Goal: Task Accomplishment & Management: Manage account settings

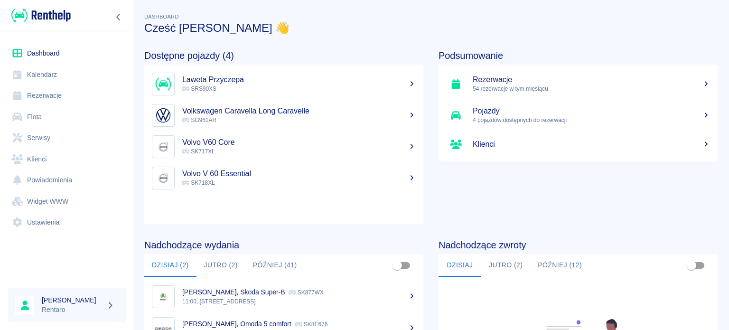
click at [41, 73] on link "Kalendarz" at bounding box center [67, 74] width 118 height 21
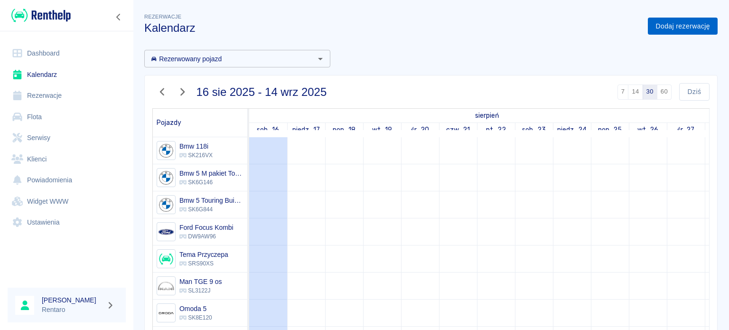
click at [663, 28] on link "Dodaj rezerwację" at bounding box center [683, 27] width 70 height 18
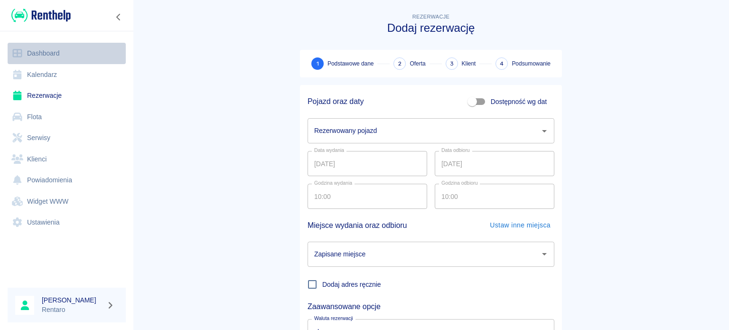
click at [57, 58] on link "Dashboard" at bounding box center [67, 53] width 118 height 21
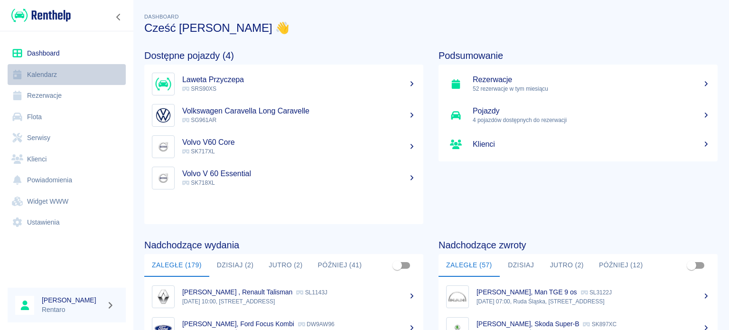
click at [42, 73] on link "Kalendarz" at bounding box center [67, 74] width 118 height 21
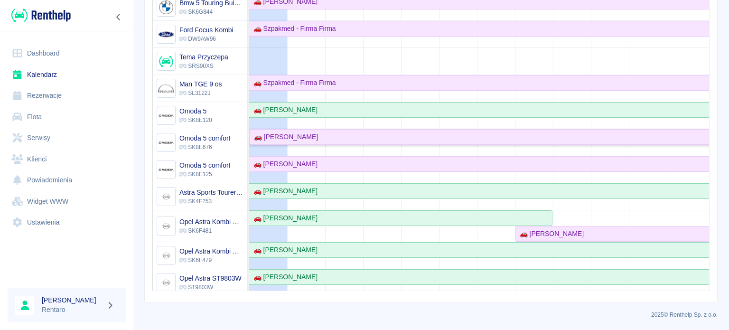
click at [300, 135] on div "🚗 [PERSON_NAME]" at bounding box center [284, 137] width 68 height 10
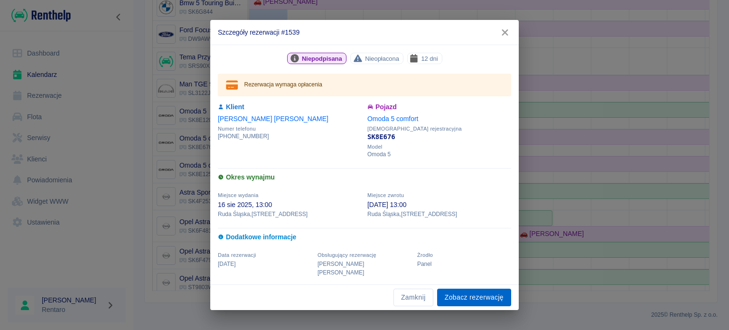
click at [475, 295] on link "Zobacz rezerwację" at bounding box center [474, 298] width 74 height 18
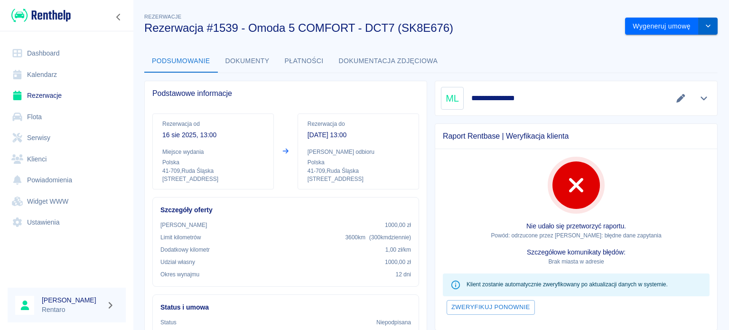
click at [705, 27] on icon "drop-down" at bounding box center [709, 26] width 8 height 6
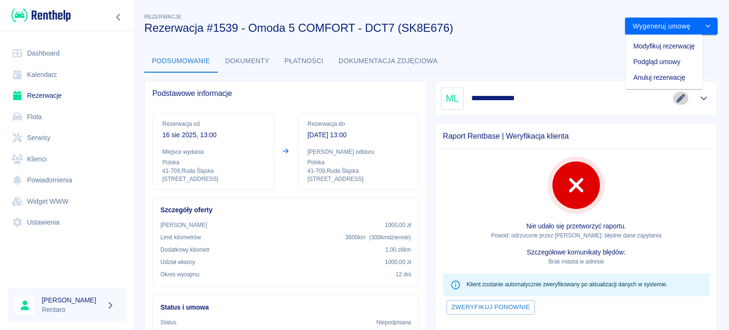
click at [676, 99] on icon "Edytuj dane" at bounding box center [681, 98] width 11 height 9
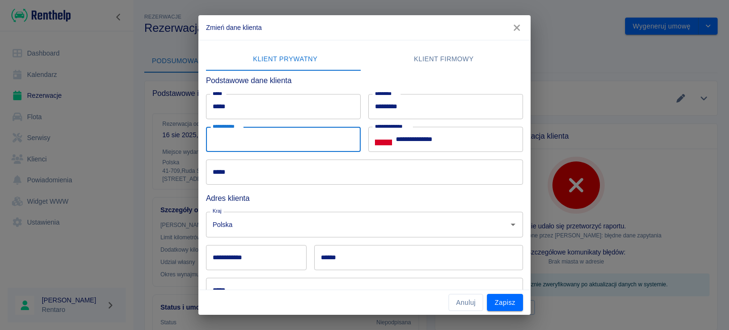
click at [297, 134] on input "**********" at bounding box center [283, 139] width 155 height 25
type input "**********"
click at [254, 177] on input "*****" at bounding box center [364, 172] width 317 height 25
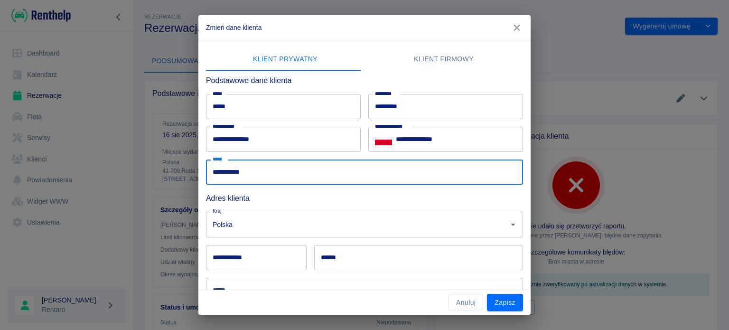
type input "**********"
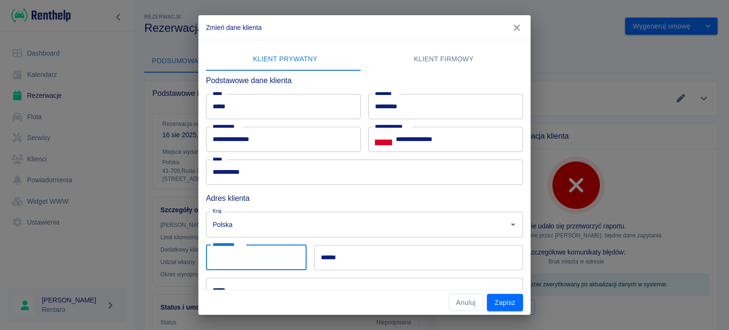
click at [234, 257] on input "**********" at bounding box center [256, 257] width 101 height 25
type input "******"
click at [352, 254] on input "******" at bounding box center [418, 257] width 209 height 25
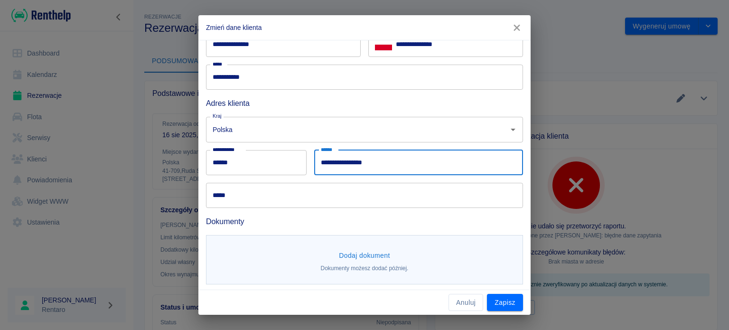
type input "**********"
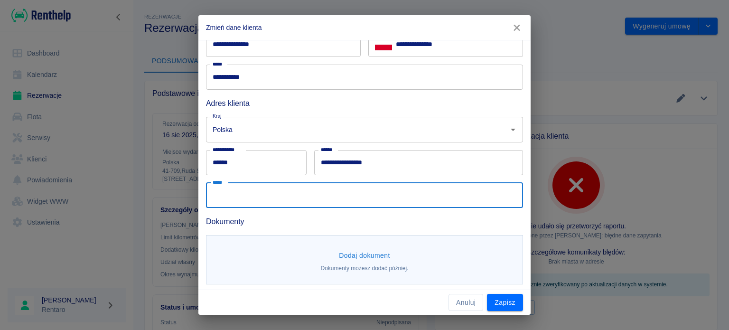
click at [271, 189] on input "*****" at bounding box center [364, 195] width 317 height 25
type input "**********"
click at [374, 253] on button "Dodaj dokument" at bounding box center [364, 256] width 59 height 18
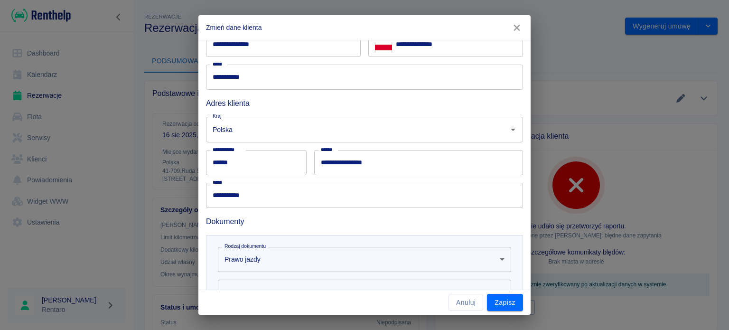
scroll to position [190, 0]
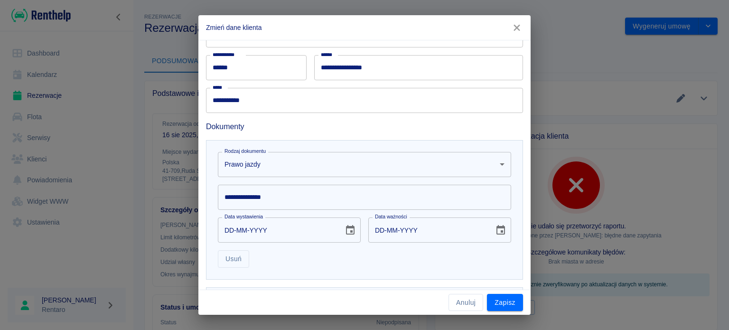
click at [289, 201] on input "**********" at bounding box center [364, 197] width 293 height 25
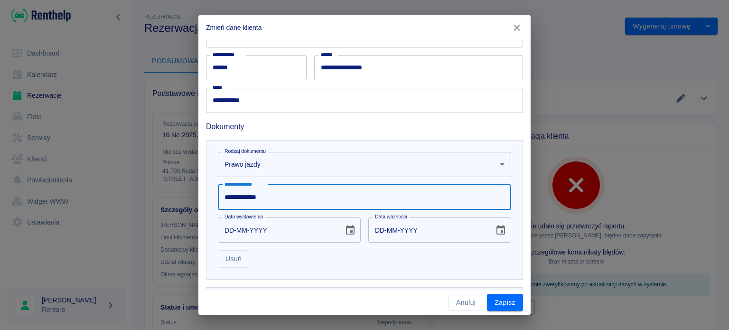
type input "**********"
click at [228, 227] on input "DD-MM-YYYY" at bounding box center [277, 229] width 119 height 25
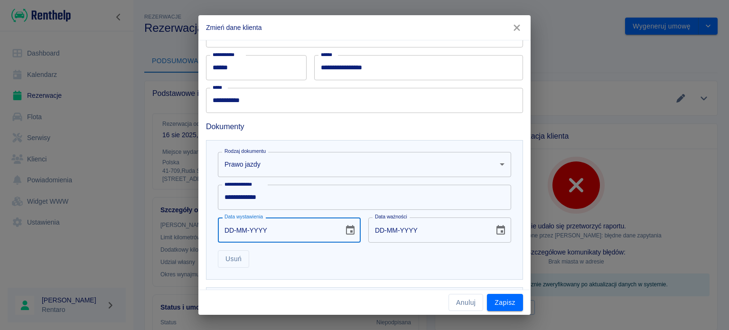
click at [350, 231] on icon "Choose date" at bounding box center [350, 229] width 9 height 9
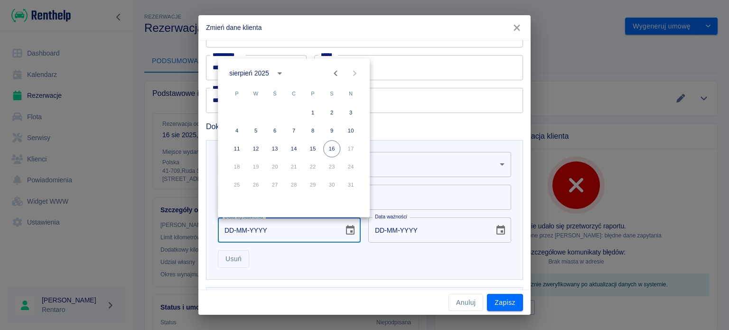
click at [331, 75] on icon "Previous month" at bounding box center [335, 72] width 11 height 11
click at [313, 146] on button "18" at bounding box center [312, 148] width 17 height 17
type input "18-07-2025"
type input "18-07-2035"
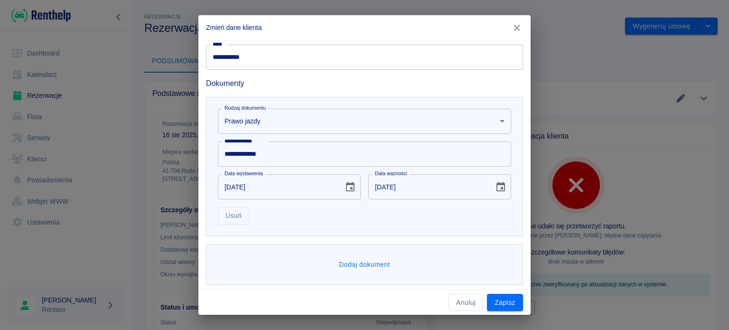
scroll to position [235, 0]
click at [352, 264] on button "Dodaj dokument" at bounding box center [364, 263] width 59 height 18
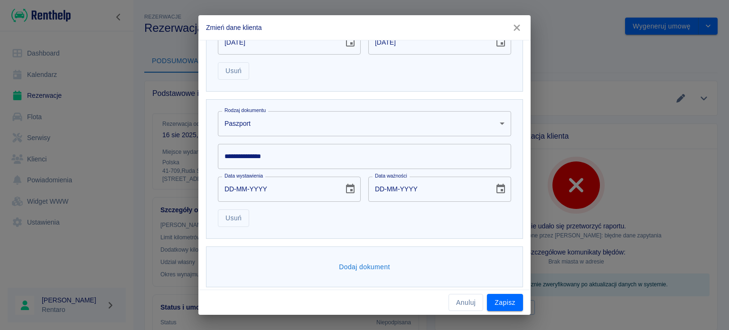
scroll to position [283, 0]
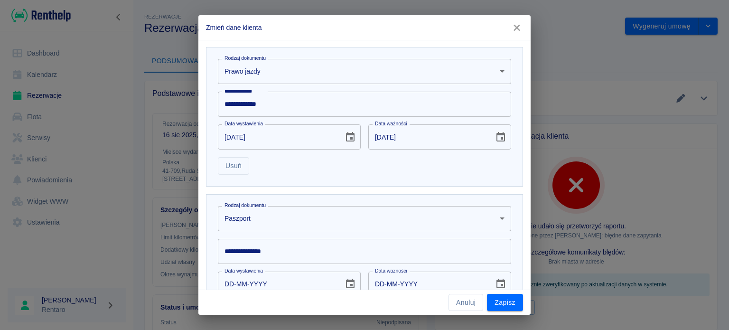
click at [307, 223] on body "Używamy plików Cookies, by zapewnić Ci najlepsze możliwe doświadczenie. Aby dow…" at bounding box center [364, 165] width 729 height 330
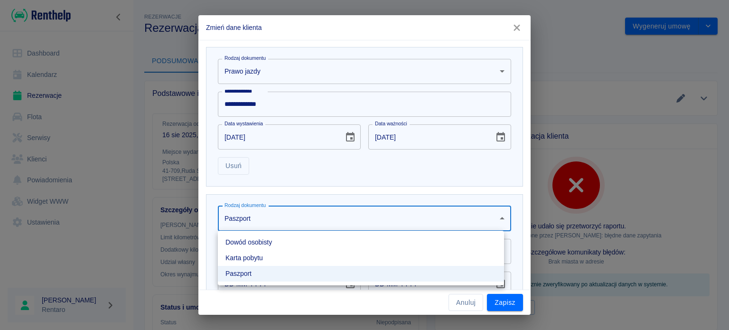
click at [281, 182] on div at bounding box center [364, 165] width 729 height 330
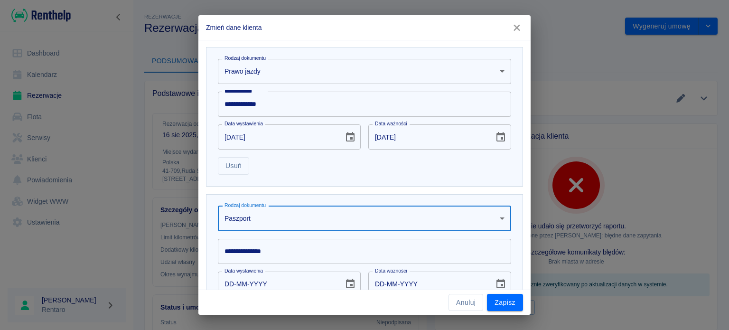
click at [310, 221] on body "Używamy plików Cookies, by zapewnić Ci najlepsze możliwe doświadczenie. Aby dow…" at bounding box center [364, 165] width 729 height 330
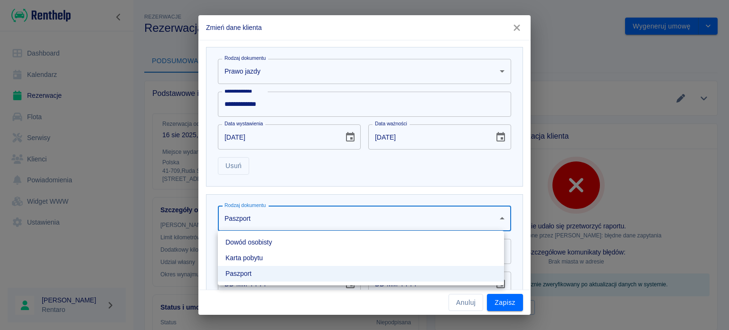
click at [273, 246] on li "Dowód osobisty" at bounding box center [361, 243] width 286 height 16
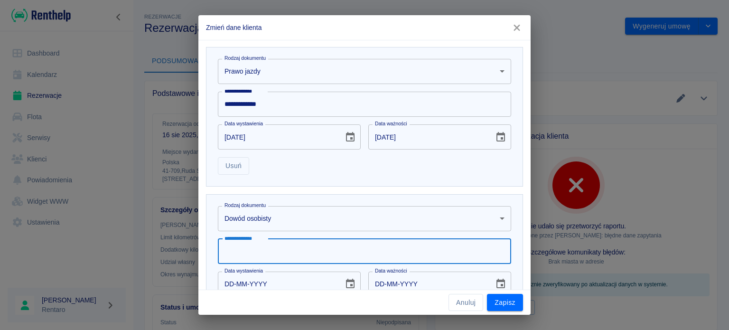
click at [296, 254] on input "**********" at bounding box center [364, 251] width 293 height 25
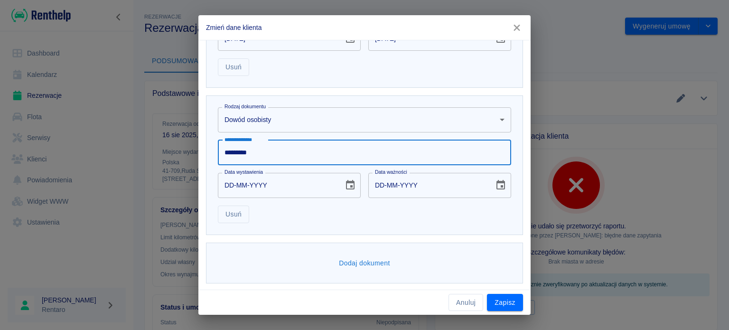
scroll to position [382, 0]
type input "*********"
click at [231, 180] on input "DD-MM-YYYY" at bounding box center [277, 184] width 119 height 25
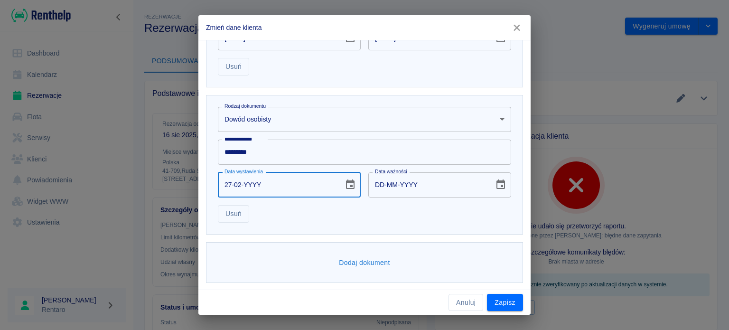
type input "27-02-0002"
type input "27-02-0012"
type input "27-02-0020"
type input "27-02-0030"
type input "27-02-0202"
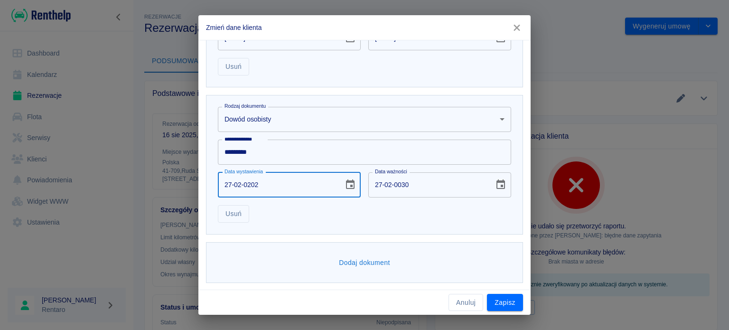
type input "27-02-0212"
type input "27-02-2025"
type input "27-02-2035"
type input "27-02-2025"
click at [401, 220] on div "Usuń" at bounding box center [360, 209] width 301 height 25
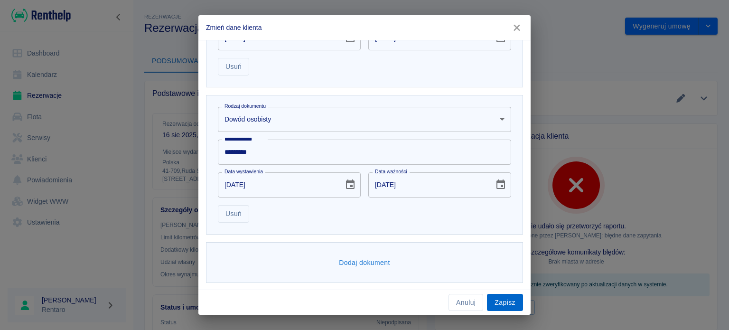
click at [507, 305] on button "Zapisz" at bounding box center [505, 303] width 36 height 18
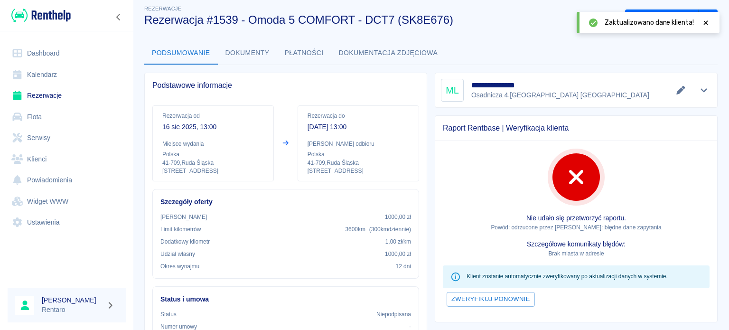
scroll to position [0, 0]
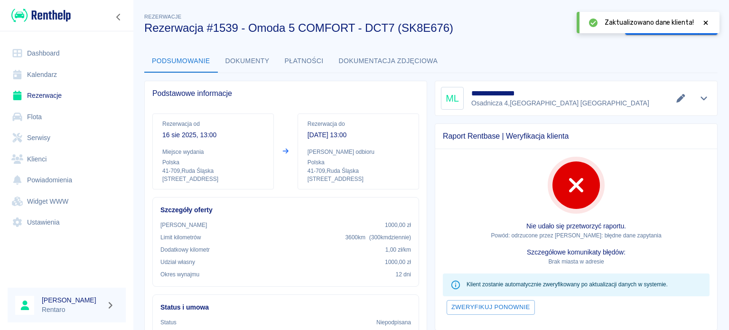
click at [703, 23] on icon at bounding box center [706, 22] width 9 height 7
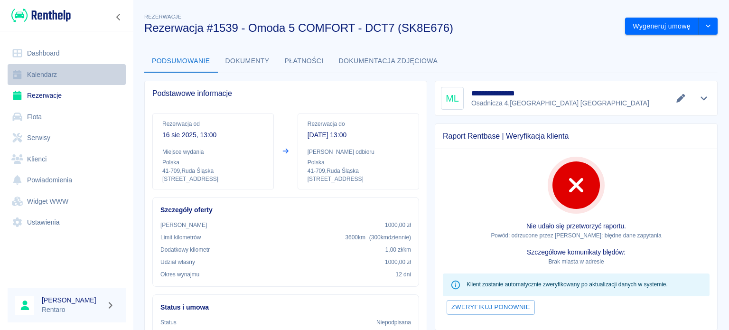
click at [48, 80] on link "Kalendarz" at bounding box center [67, 74] width 118 height 21
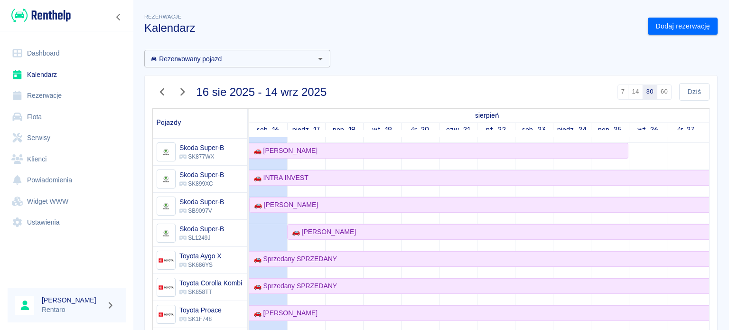
scroll to position [653, 0]
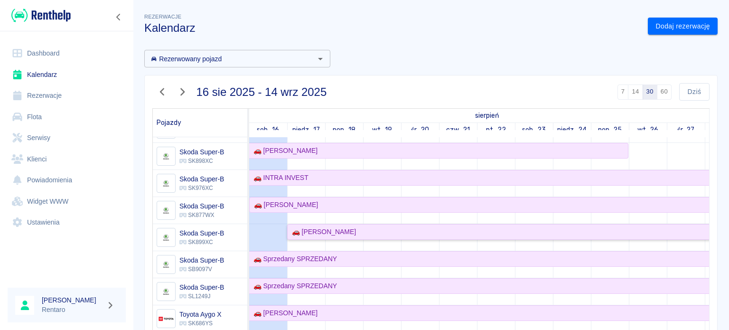
click at [347, 229] on div "🚗 [PERSON_NAME]" at bounding box center [322, 232] width 68 height 10
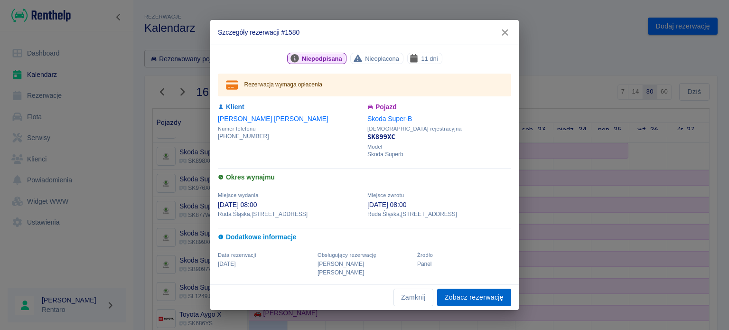
click at [491, 296] on link "Zobacz rezerwację" at bounding box center [474, 298] width 74 height 18
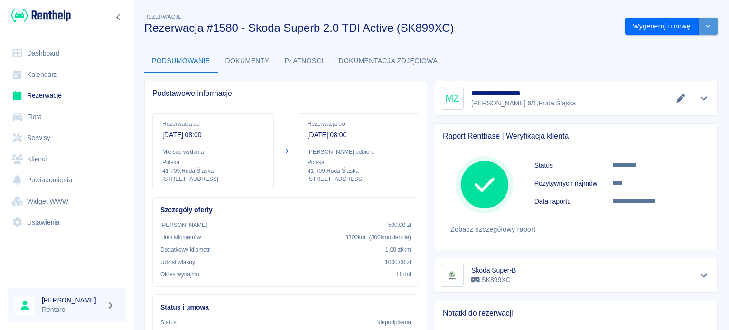
click at [705, 28] on button "drop-down" at bounding box center [708, 27] width 19 height 18
click at [668, 47] on li "Modyfikuj rezerwację" at bounding box center [664, 46] width 77 height 16
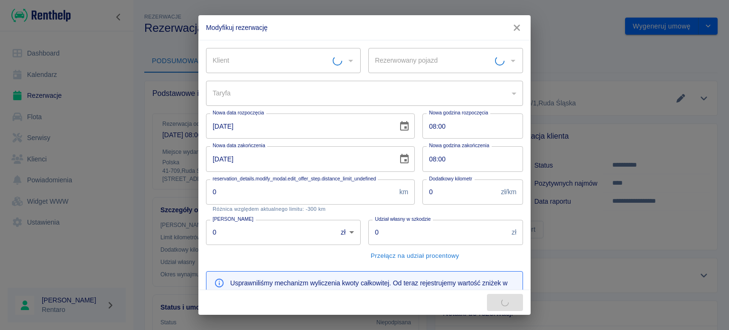
type input "Skoda Super-B - SK899XC"
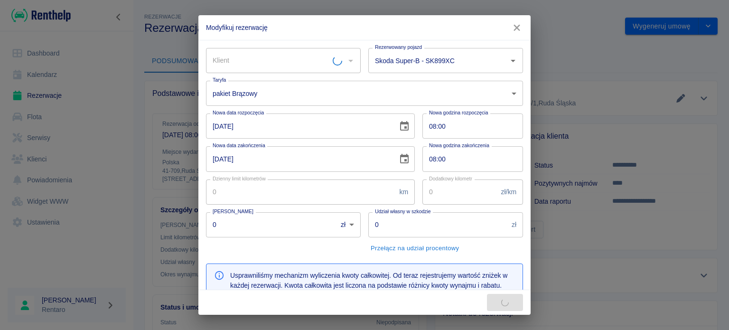
type input "300"
type input "1"
type input "500"
type input "1000"
type input "1705"
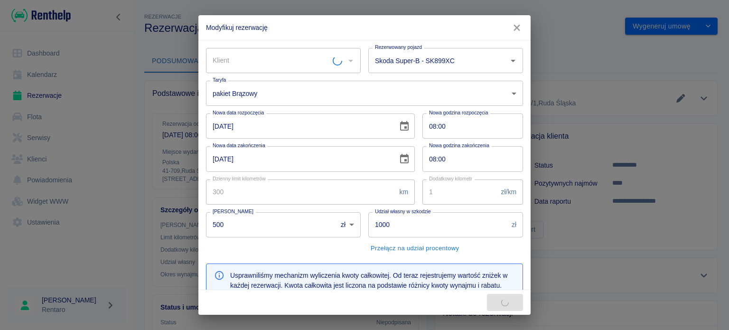
type input "[PERSON_NAME]"
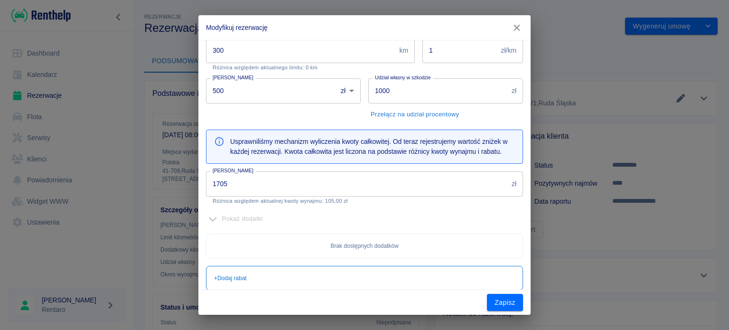
scroll to position [142, 0]
click at [317, 184] on input "1705" at bounding box center [357, 182] width 302 height 25
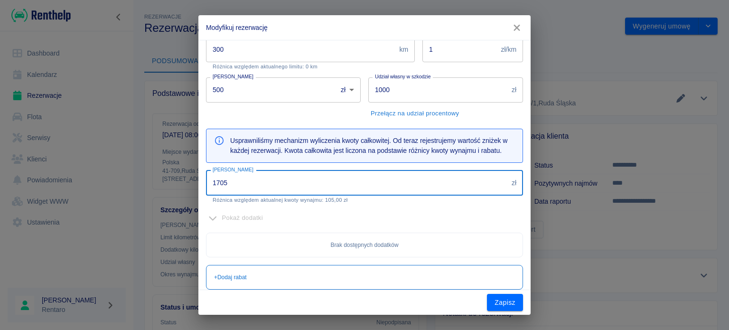
click at [317, 184] on input "1705" at bounding box center [357, 182] width 302 height 25
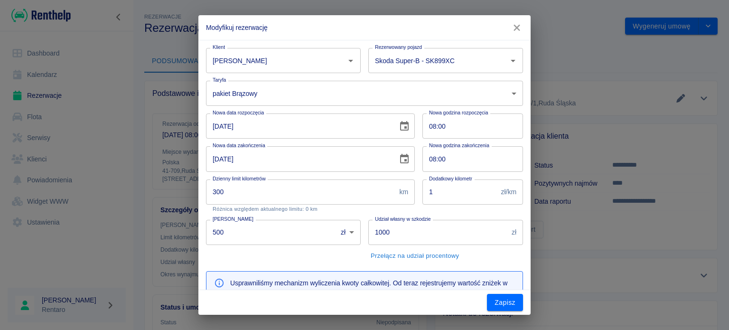
type input "1602"
click at [216, 121] on input "17-08-2025" at bounding box center [298, 125] width 185 height 25
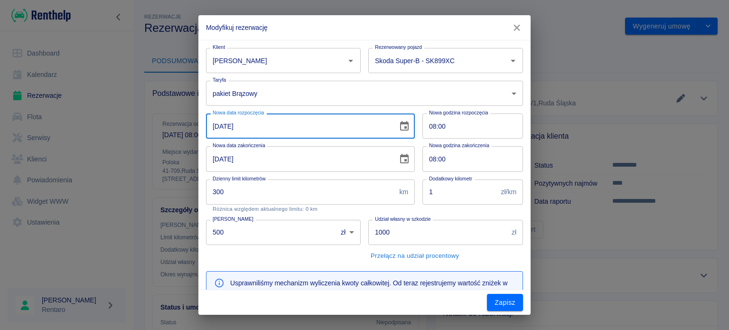
click at [402, 125] on icon "Choose date, selected date is 17 sie 2025" at bounding box center [404, 126] width 11 height 11
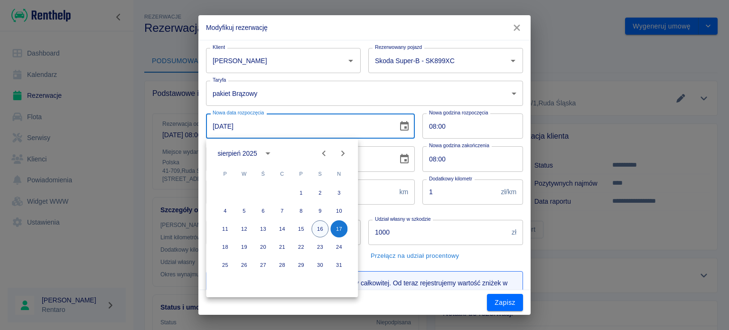
click at [320, 226] on button "16" at bounding box center [319, 228] width 17 height 17
type input "[DATE]"
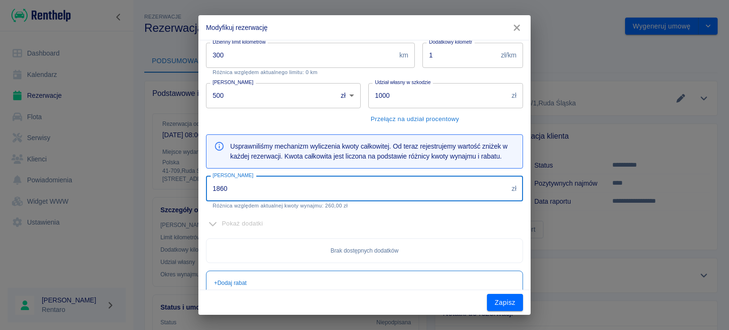
drag, startPoint x: 265, startPoint y: 192, endPoint x: 117, endPoint y: 164, distance: 150.8
click at [117, 164] on div "Modyfikuj rezerwację Klient Mariusz Zieliński Klient Rezerwowany pojazd Skoda S…" at bounding box center [364, 165] width 729 height 330
type input "1600"
click at [423, 219] on div "Pokaż dodatki" at bounding box center [364, 223] width 317 height 15
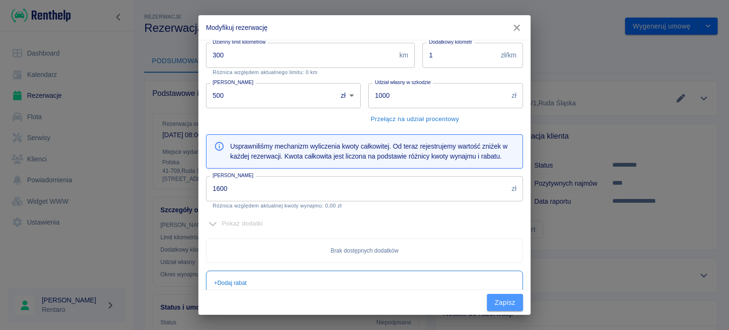
drag, startPoint x: 492, startPoint y: 305, endPoint x: 505, endPoint y: 305, distance: 12.8
click at [494, 305] on button "Zapisz" at bounding box center [505, 303] width 36 height 18
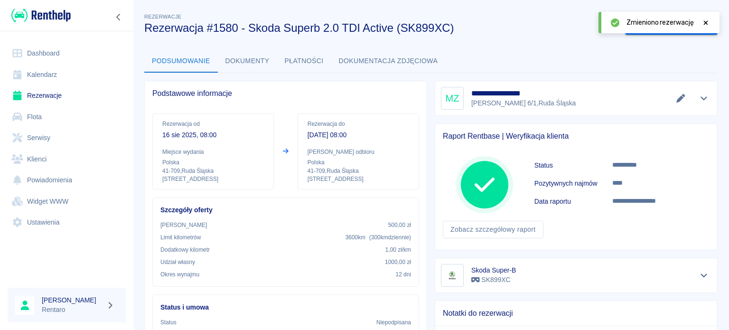
click at [707, 22] on icon at bounding box center [706, 22] width 9 height 7
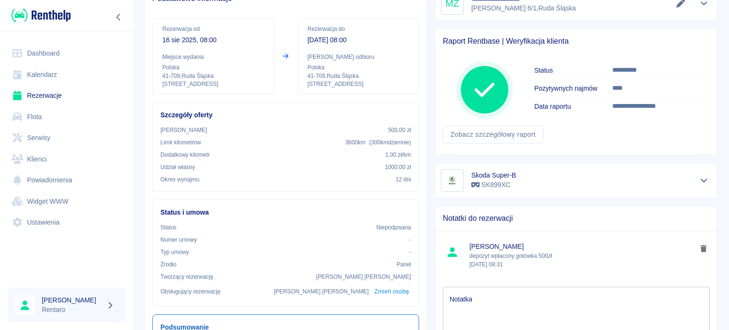
click at [500, 255] on p "depozyt wpłacony gotówka 500zł 16 lip 2025, 08:31" at bounding box center [583, 260] width 227 height 17
click at [501, 254] on p "depozyt wpłacony gotówka 500zł 16 lip 2025, 08:31" at bounding box center [583, 260] width 227 height 17
click at [502, 252] on p "depozyt wpłacony gotówka 500zł 16 lip 2025, 08:31" at bounding box center [583, 260] width 227 height 17
click at [532, 262] on p "[DATE] 08:31" at bounding box center [583, 264] width 227 height 9
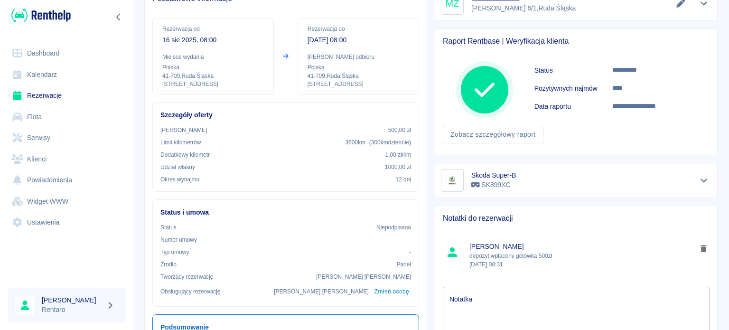
click at [532, 262] on p "[DATE] 08:31" at bounding box center [583, 264] width 227 height 9
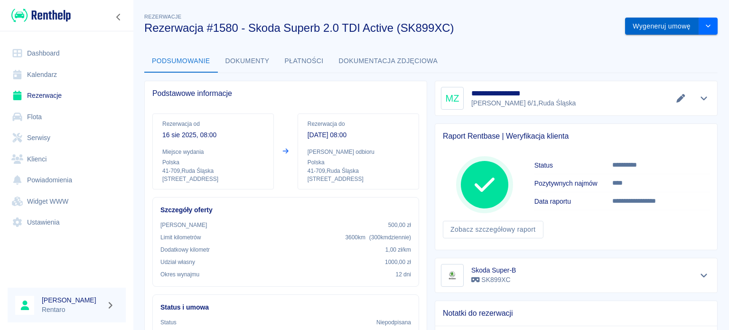
click at [641, 31] on button "Wygeneruj umowę" at bounding box center [662, 27] width 74 height 18
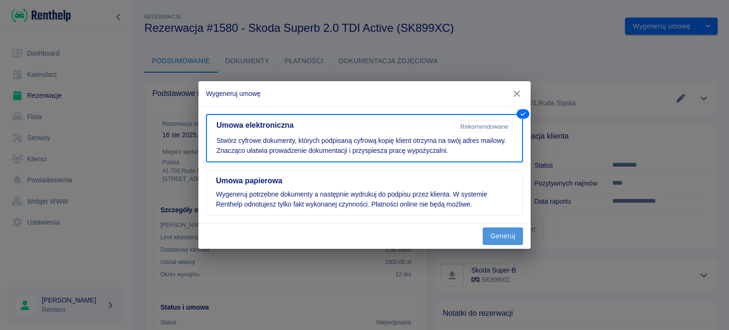
click at [502, 235] on button "Generuj" at bounding box center [503, 236] width 40 height 18
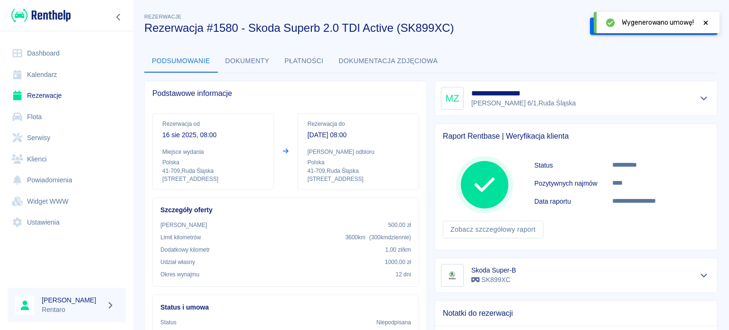
click at [704, 22] on icon at bounding box center [706, 22] width 9 height 7
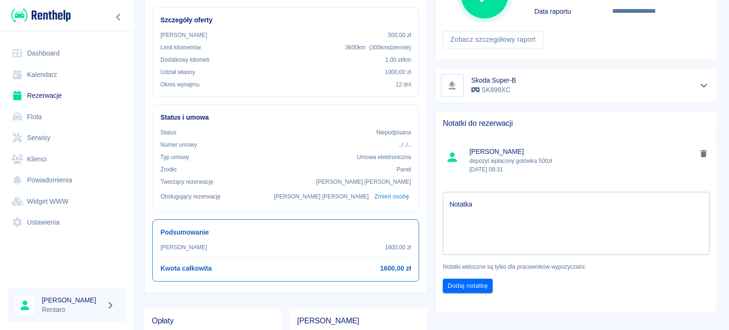
scroll to position [291, 0]
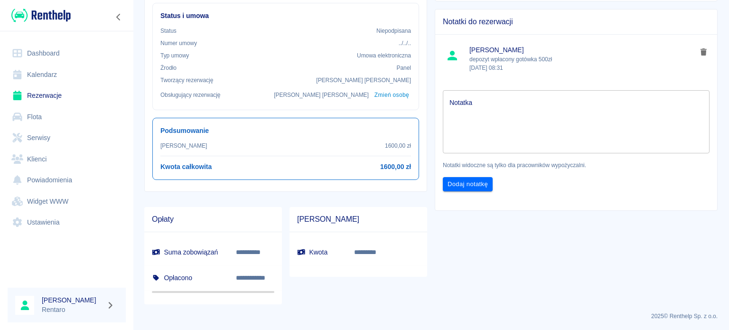
click at [248, 244] on td "**********" at bounding box center [255, 253] width 54 height 26
click at [245, 247] on p "**********" at bounding box center [254, 252] width 37 height 10
click at [240, 254] on p "**********" at bounding box center [254, 252] width 37 height 10
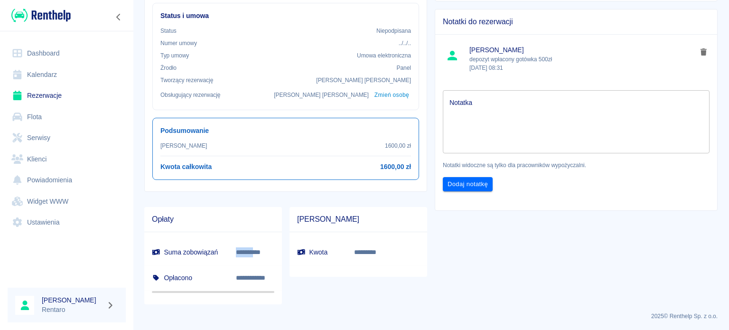
click at [240, 252] on p "**********" at bounding box center [254, 252] width 37 height 10
click at [239, 251] on p "**********" at bounding box center [254, 252] width 37 height 10
click at [241, 251] on p "**********" at bounding box center [254, 252] width 37 height 10
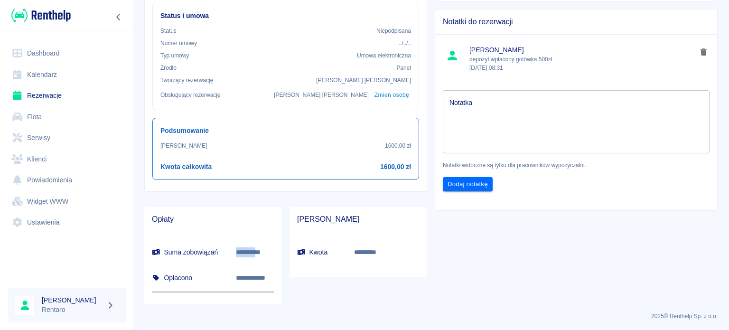
click at [241, 251] on p "**********" at bounding box center [254, 252] width 37 height 10
click at [240, 250] on p "**********" at bounding box center [254, 252] width 37 height 10
click at [438, 262] on div "**********" at bounding box center [572, 43] width 291 height 523
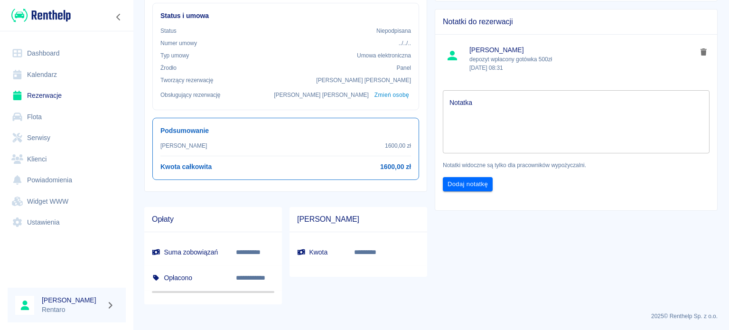
click at [438, 262] on div "**********" at bounding box center [572, 43] width 291 height 523
click at [439, 262] on div "**********" at bounding box center [572, 43] width 291 height 523
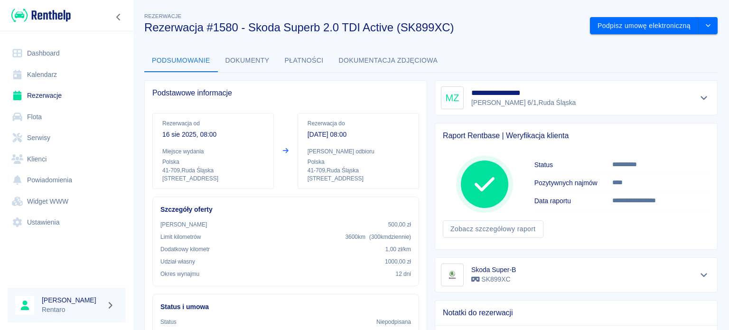
scroll to position [0, 0]
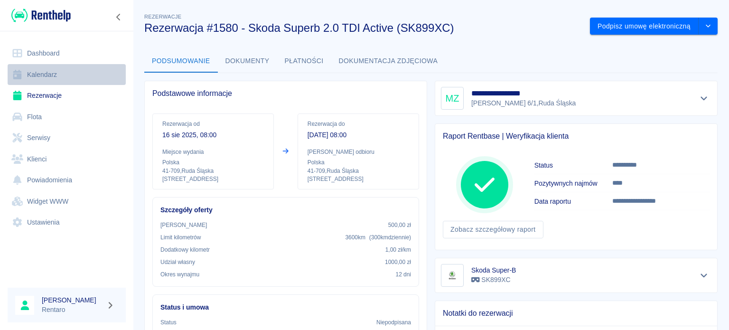
click at [49, 66] on link "Kalendarz" at bounding box center [67, 74] width 118 height 21
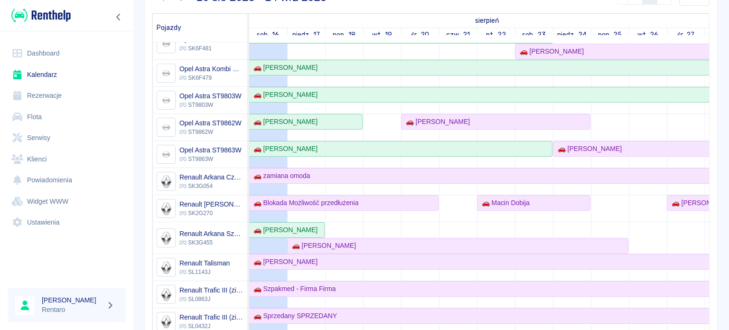
scroll to position [570, 0]
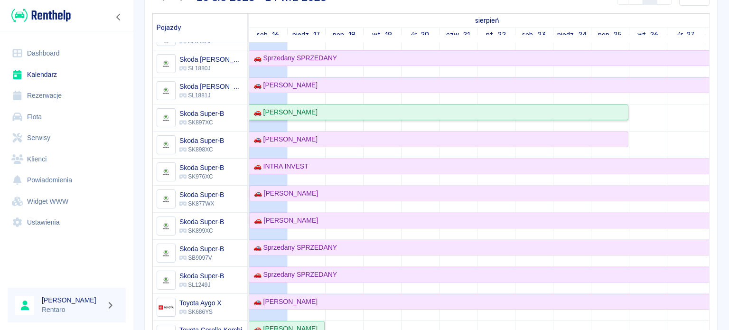
click at [298, 111] on div "🚗 [PERSON_NAME]" at bounding box center [284, 112] width 68 height 10
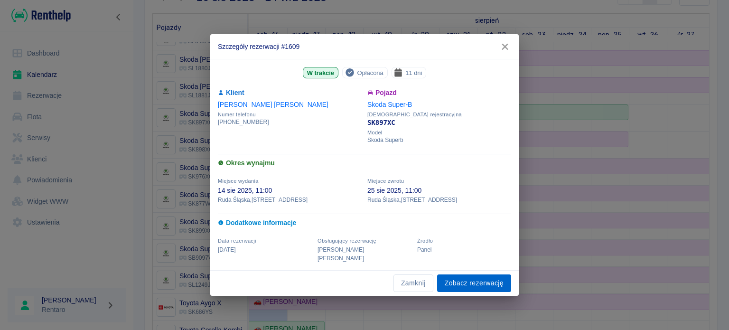
click at [469, 279] on link "Zobacz rezerwację" at bounding box center [474, 283] width 74 height 18
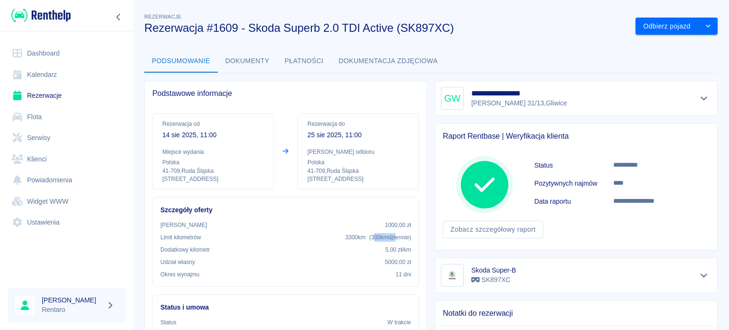
drag, startPoint x: 367, startPoint y: 238, endPoint x: 393, endPoint y: 240, distance: 26.7
click at [392, 240] on p "3300 km ( 300 km dziennie )" at bounding box center [378, 237] width 66 height 9
click at [394, 239] on span "( 300 km dziennie )" at bounding box center [390, 237] width 42 height 7
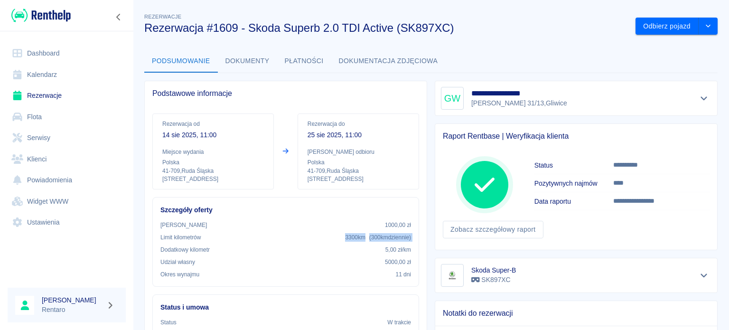
click at [394, 239] on span "( 300 km dziennie )" at bounding box center [390, 237] width 42 height 7
click at [391, 239] on span "( 300 km dziennie )" at bounding box center [390, 237] width 42 height 7
click at [297, 245] on div "Dodatkowy kilometr 5,00 zł /km" at bounding box center [285, 249] width 251 height 9
click at [304, 244] on div "Kaucja 1000,00 zł Limit kilometrów 3300 km ( 300 km dziennie ) Dodatkowy kilome…" at bounding box center [285, 250] width 251 height 58
click at [46, 77] on link "Kalendarz" at bounding box center [67, 74] width 118 height 21
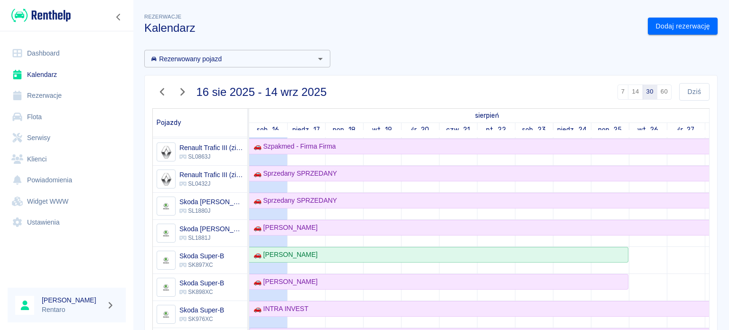
scroll to position [658, 0]
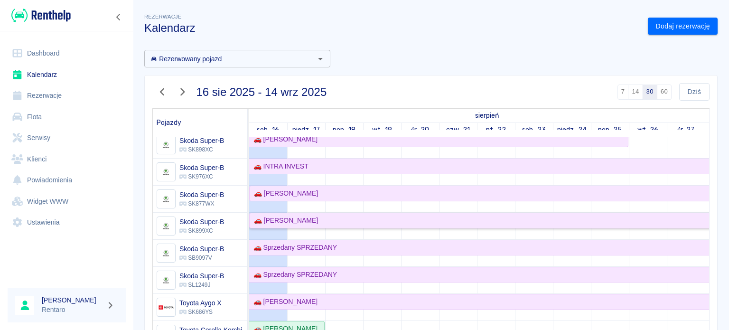
click at [295, 222] on div "🚗 [PERSON_NAME]" at bounding box center [284, 221] width 68 height 10
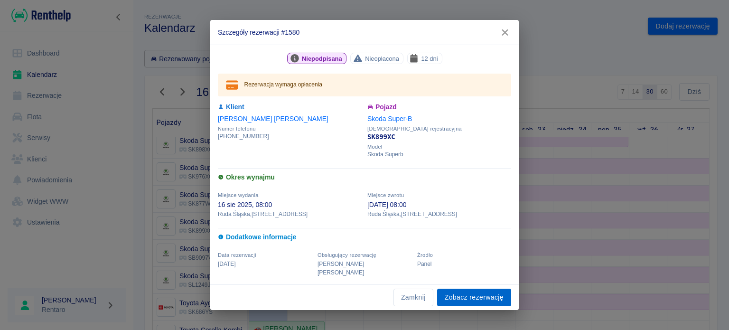
click at [488, 294] on link "Zobacz rezerwację" at bounding box center [474, 298] width 74 height 18
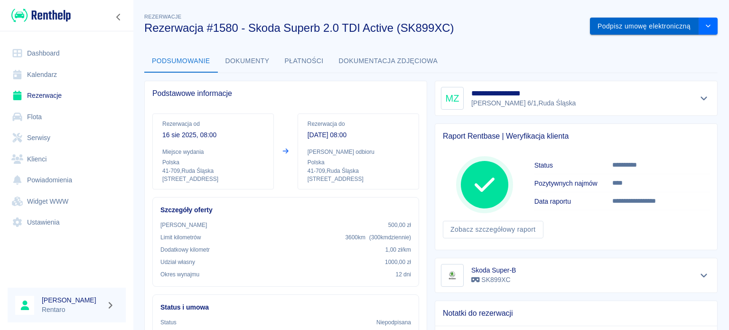
click at [638, 30] on button "Podpisz umowę elektroniczną" at bounding box center [644, 27] width 109 height 18
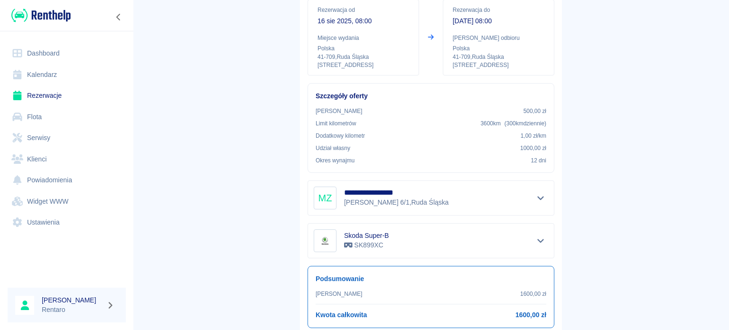
scroll to position [156, 0]
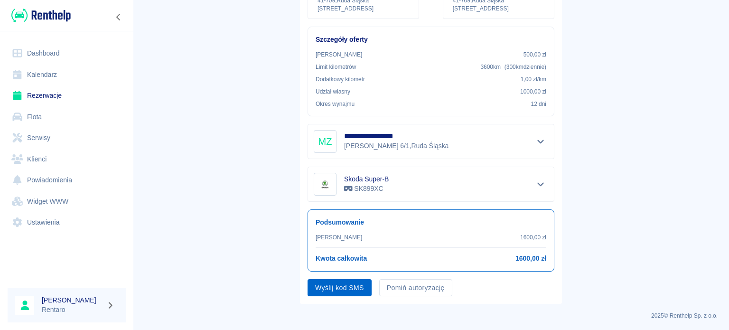
click at [352, 289] on button "Wyślij kod SMS" at bounding box center [340, 288] width 64 height 18
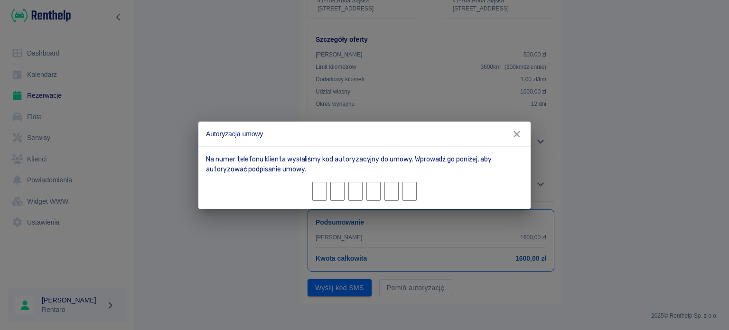
click at [520, 135] on icon "button" at bounding box center [517, 134] width 12 height 10
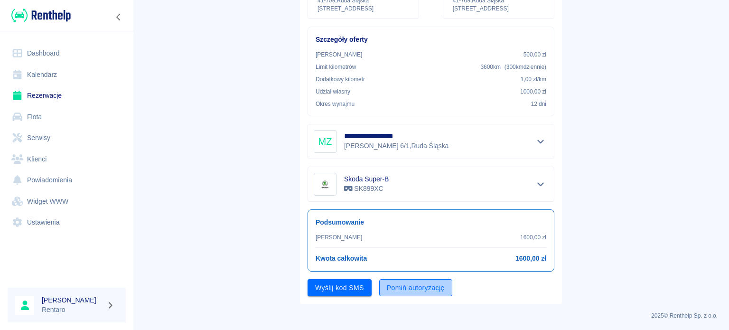
click at [404, 290] on button "Pomiń autoryzację" at bounding box center [415, 288] width 73 height 18
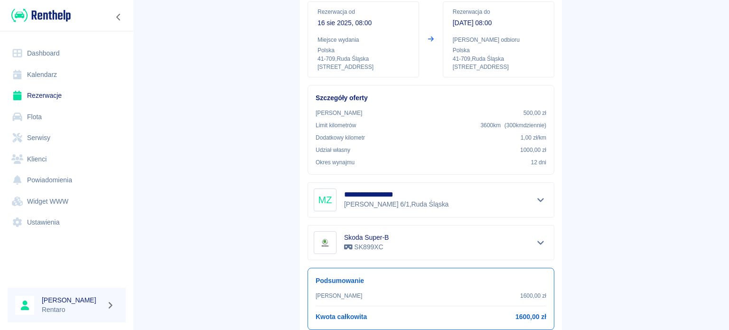
scroll to position [14, 0]
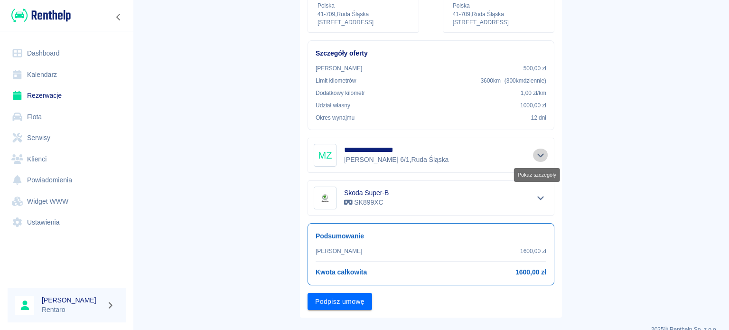
click at [536, 154] on icon "Pokaż szczegóły" at bounding box center [541, 155] width 11 height 9
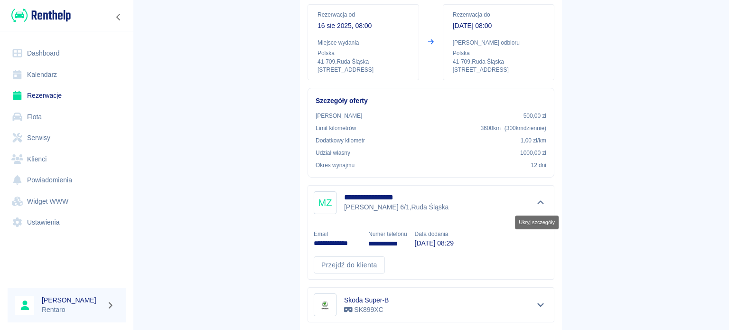
click at [533, 201] on button "Ukryj szczegóły" at bounding box center [541, 202] width 16 height 13
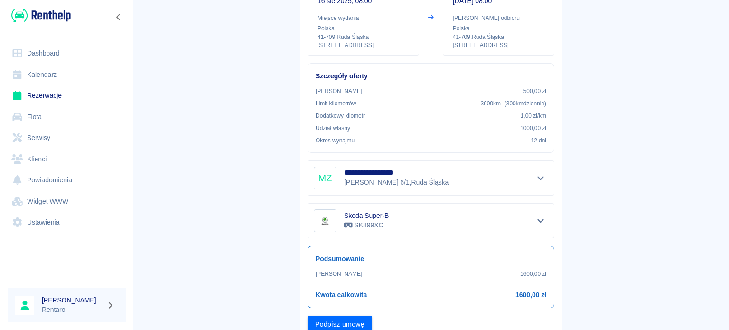
scroll to position [156, 0]
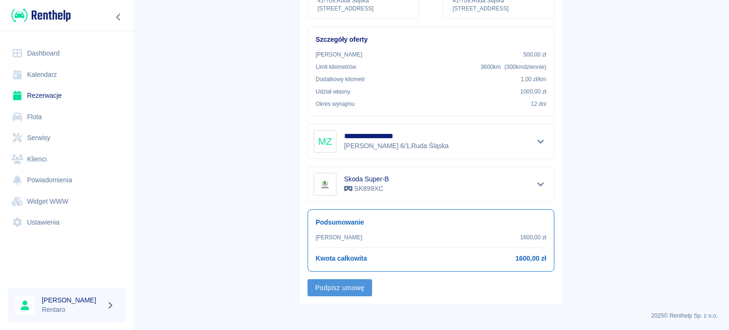
click at [331, 285] on button "Podpisz umowę" at bounding box center [340, 288] width 65 height 18
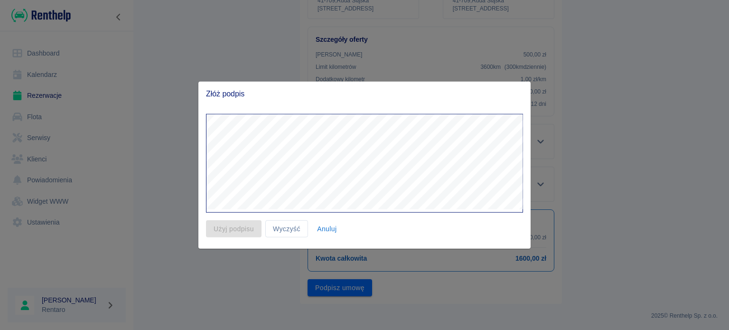
click at [329, 230] on button "Anuluj" at bounding box center [327, 229] width 30 height 18
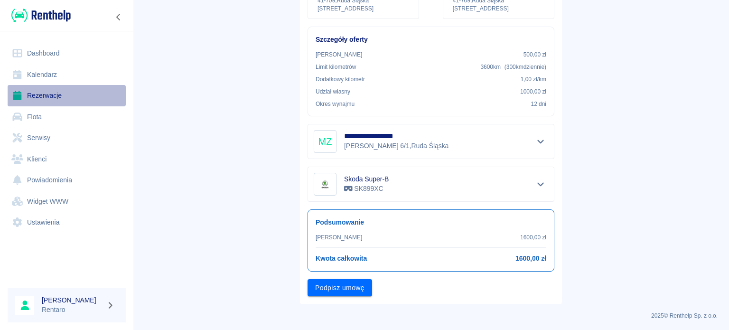
click at [45, 94] on link "Rezerwacje" at bounding box center [67, 95] width 118 height 21
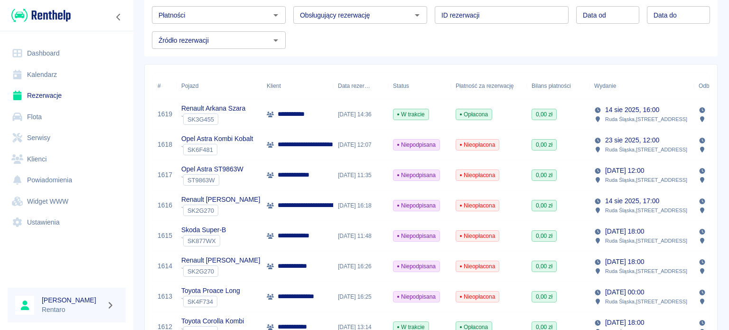
scroll to position [237, 0]
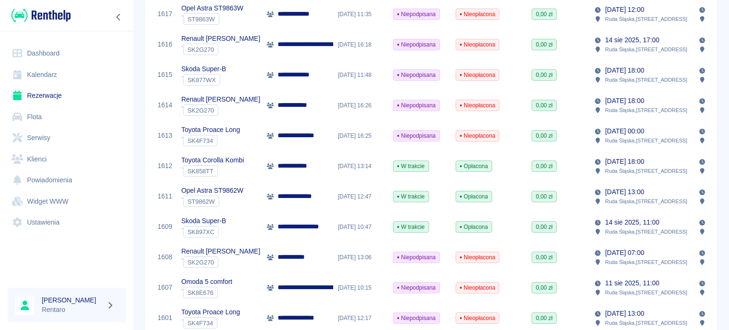
click at [65, 75] on link "Kalendarz" at bounding box center [67, 74] width 118 height 21
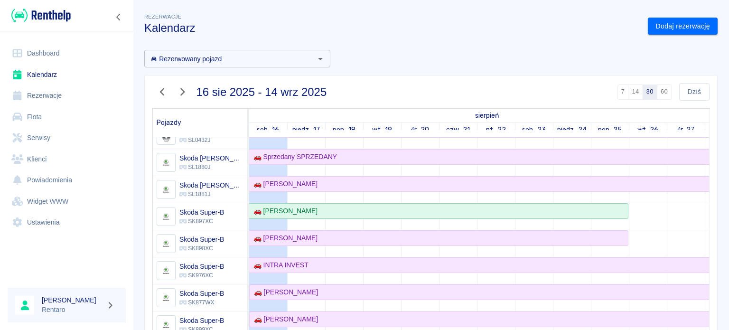
scroll to position [617, 0]
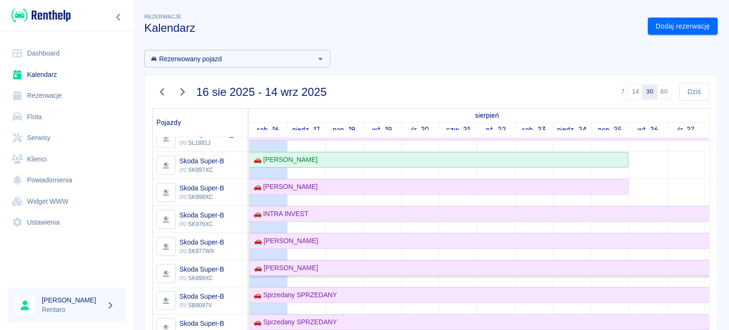
click at [293, 270] on div "🚗 [PERSON_NAME]" at bounding box center [284, 268] width 68 height 10
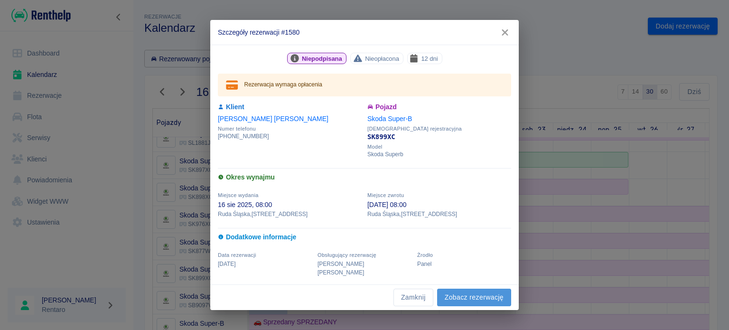
click at [463, 294] on link "Zobacz rezerwację" at bounding box center [474, 298] width 74 height 18
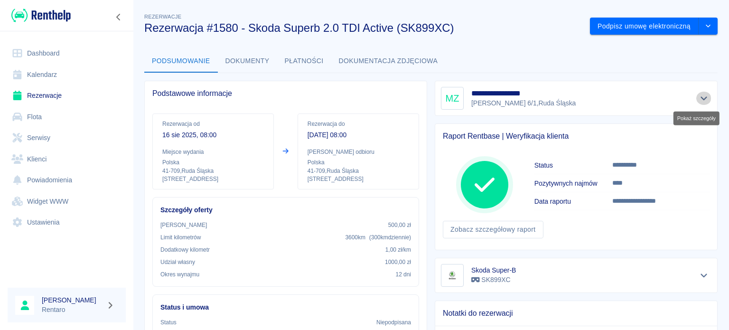
click at [699, 100] on icon "Pokaż szczegóły" at bounding box center [704, 98] width 11 height 9
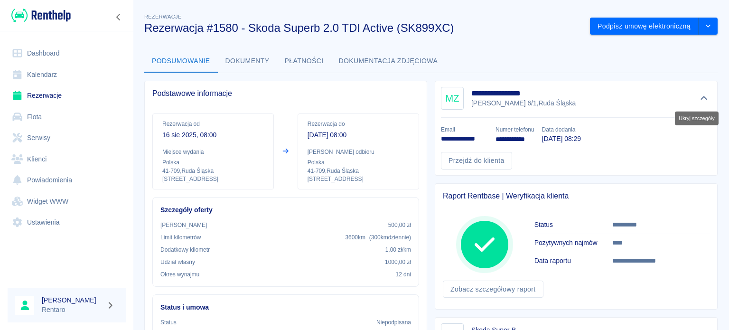
click at [699, 100] on icon "Ukryj szczegóły" at bounding box center [704, 98] width 11 height 9
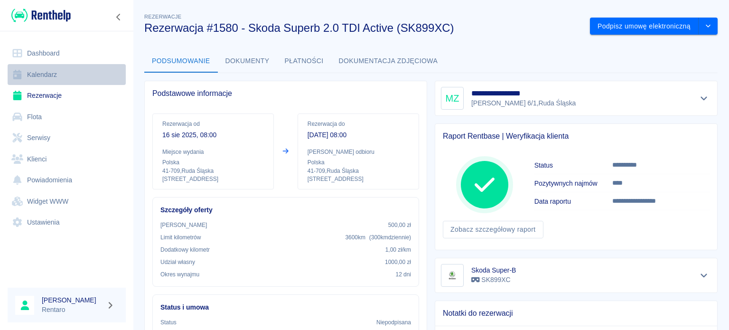
click at [41, 74] on link "Kalendarz" at bounding box center [67, 74] width 118 height 21
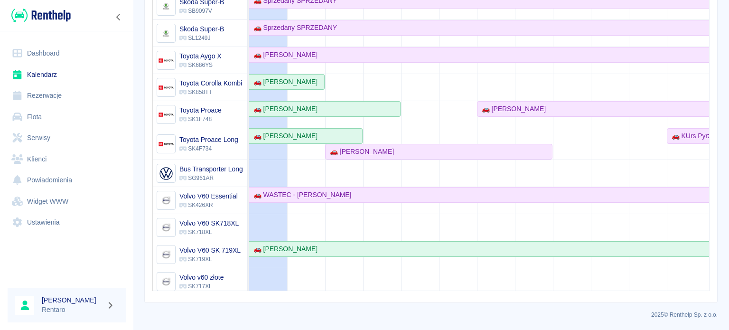
scroll to position [562, 0]
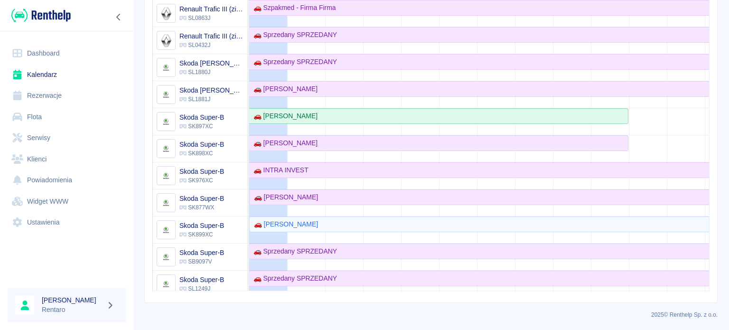
click at [53, 52] on link "Dashboard" at bounding box center [67, 53] width 118 height 21
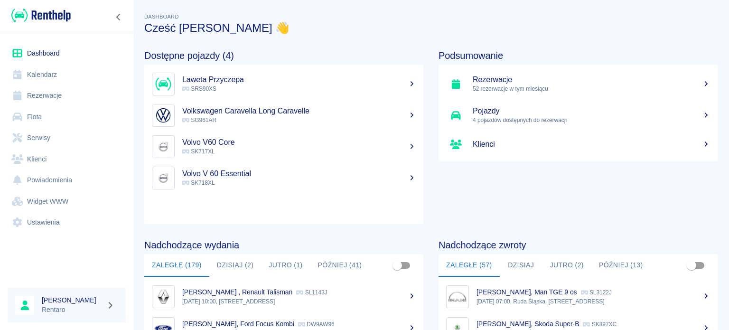
click at [245, 264] on button "Dzisiaj (2)" at bounding box center [235, 265] width 52 height 23
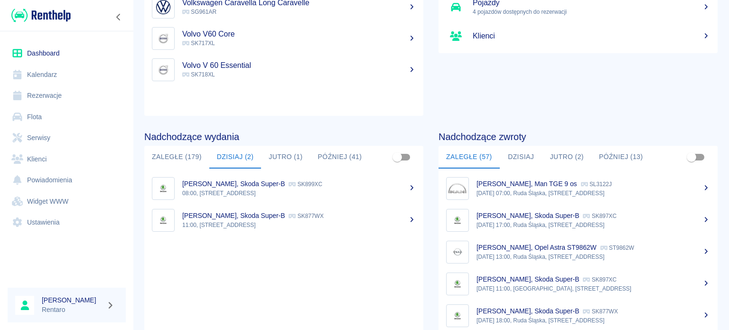
scroll to position [142, 0]
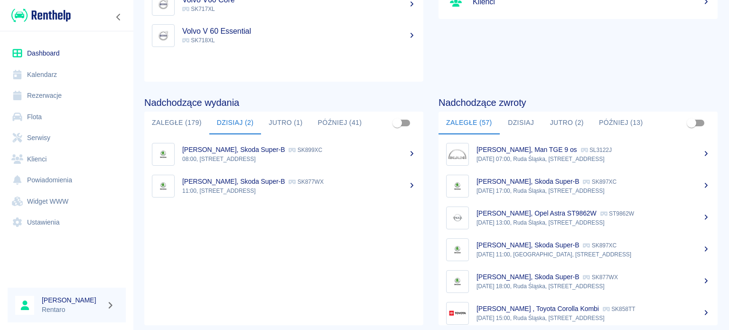
click at [242, 194] on p "11:00, Ruda Śląska, Zabrzańska 9" at bounding box center [299, 191] width 234 height 9
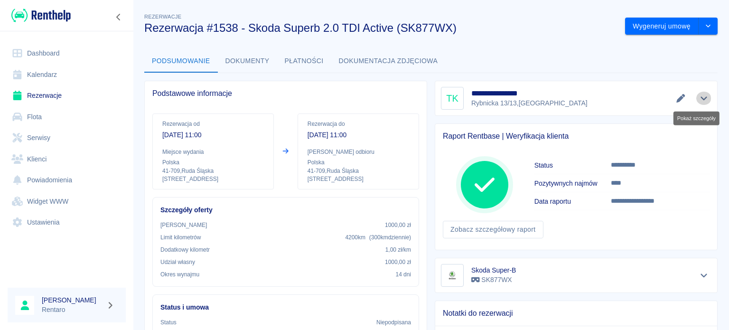
click at [699, 103] on button "Pokaż szczegóły" at bounding box center [704, 98] width 16 height 13
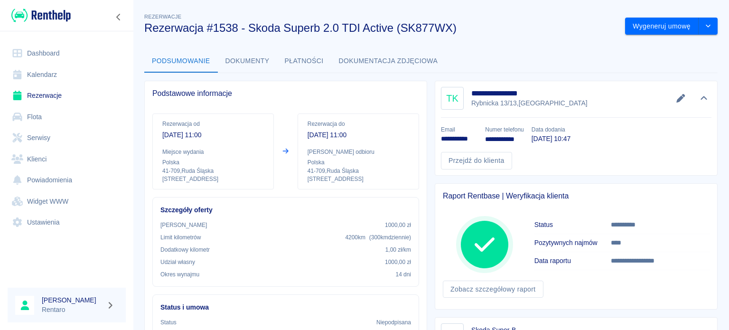
click at [53, 51] on link "Dashboard" at bounding box center [67, 53] width 118 height 21
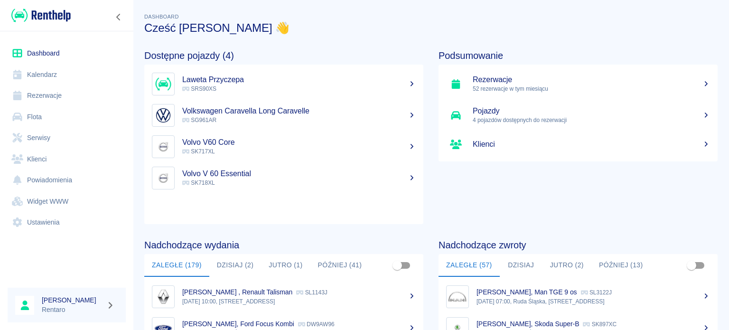
click at [242, 262] on button "Dzisiaj (2)" at bounding box center [235, 265] width 52 height 23
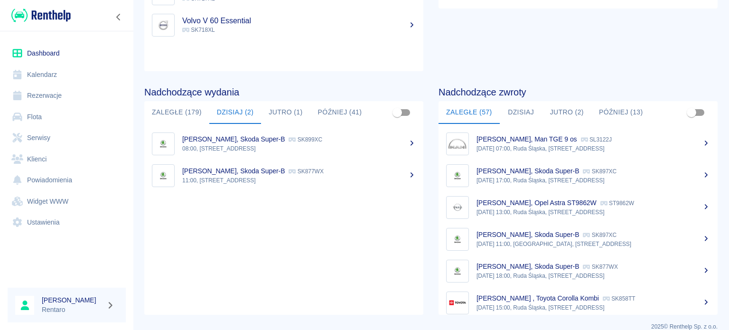
scroll to position [165, 0]
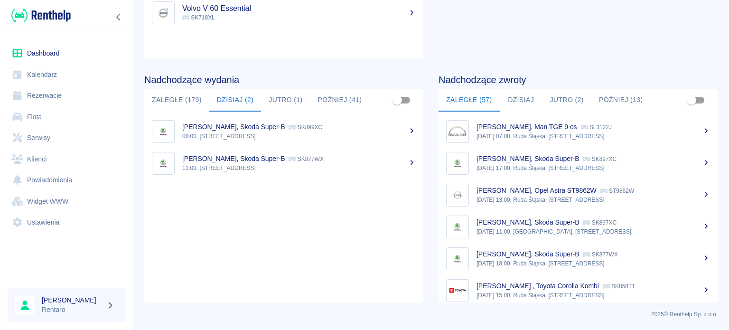
click at [237, 132] on p "08:00, Ruda Śląska, Zabrzańska 9" at bounding box center [299, 136] width 234 height 9
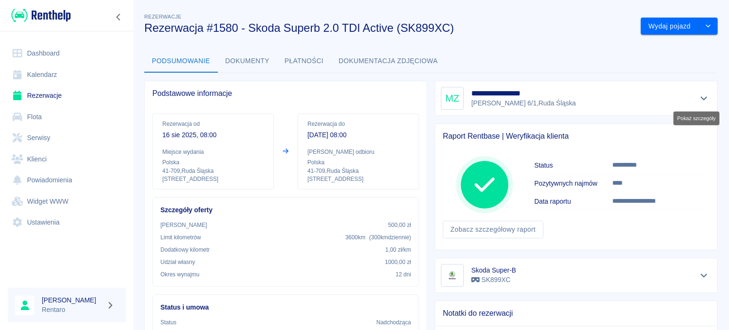
click at [701, 98] on icon "Pokaż szczegóły" at bounding box center [704, 99] width 7 height 4
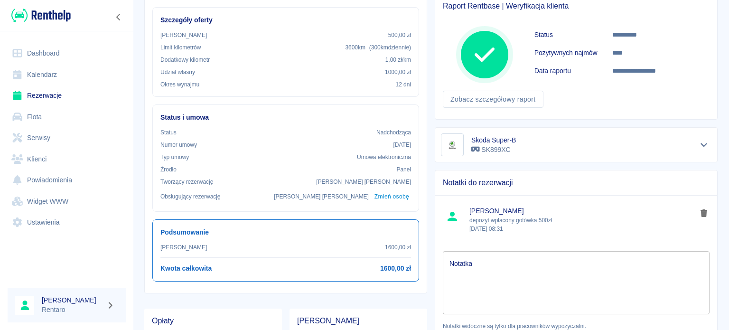
scroll to position [95, 0]
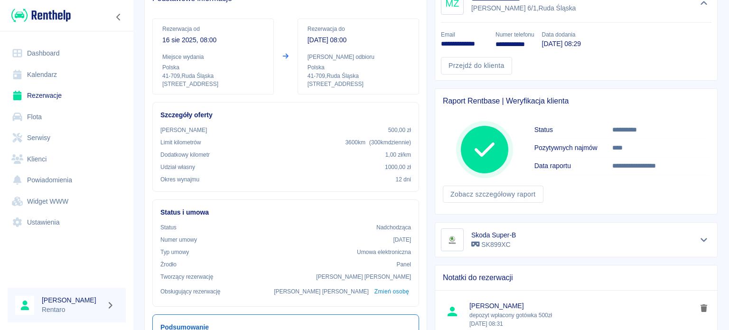
click at [43, 56] on link "Dashboard" at bounding box center [67, 53] width 118 height 21
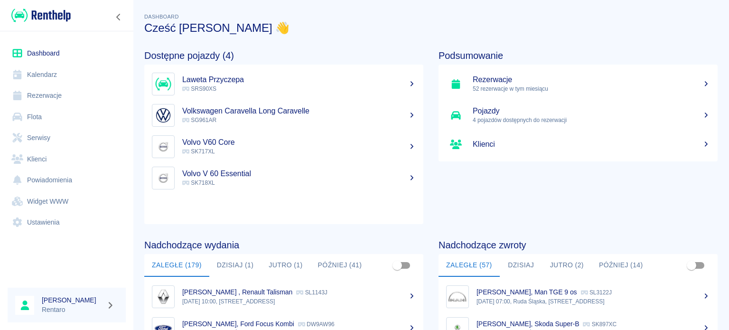
click at [39, 72] on link "Kalendarz" at bounding box center [67, 74] width 118 height 21
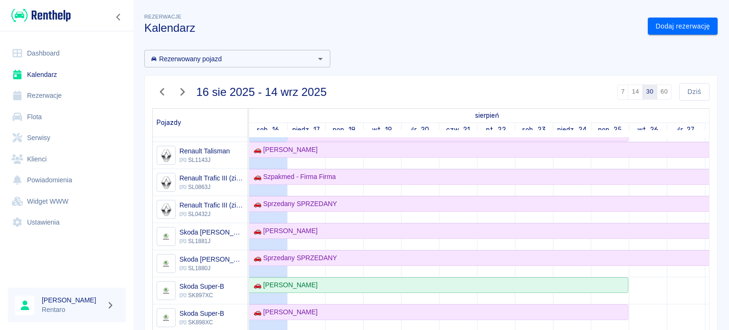
scroll to position [522, 0]
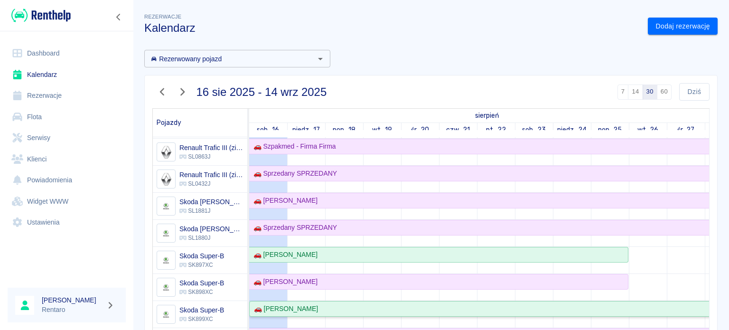
click at [291, 307] on div "🚗 [PERSON_NAME]" at bounding box center [284, 309] width 68 height 10
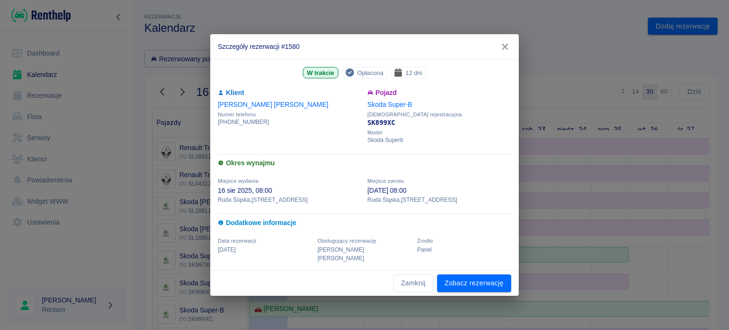
click at [506, 52] on icon "button" at bounding box center [505, 47] width 12 height 10
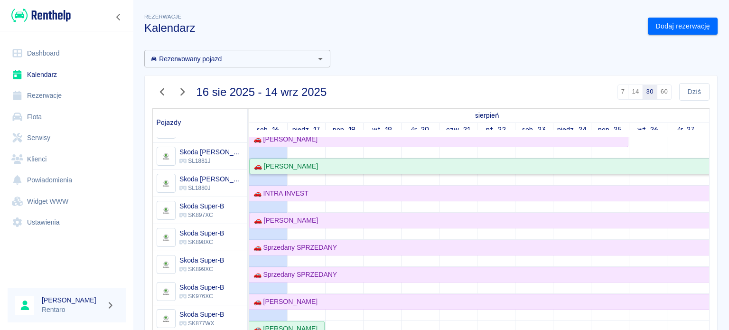
scroll to position [665, 0]
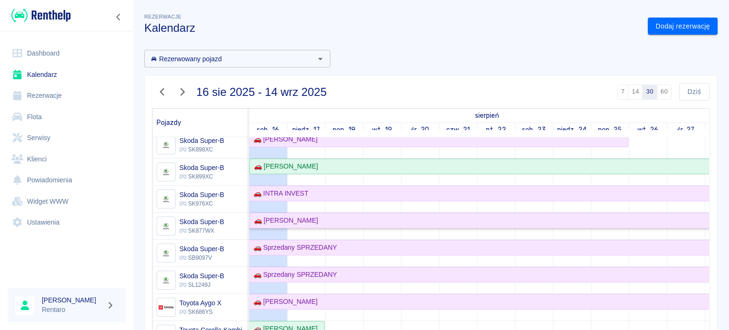
click at [304, 221] on div "🚗 [PERSON_NAME]" at bounding box center [284, 221] width 68 height 10
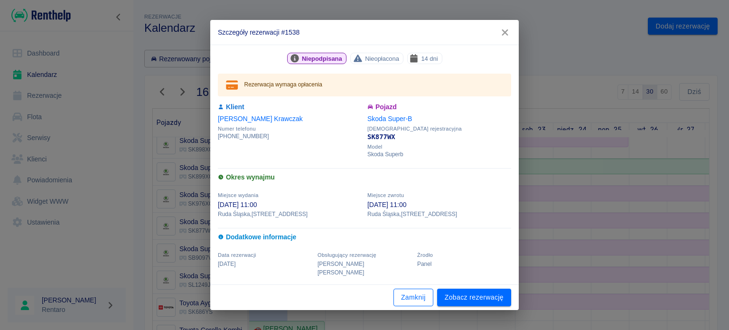
click at [417, 293] on button "Zamknij" at bounding box center [414, 298] width 40 height 18
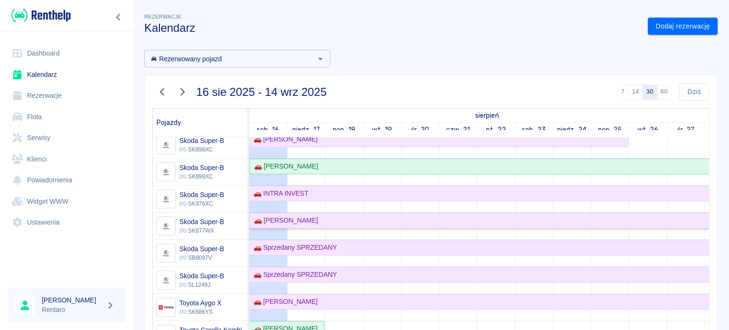
click at [319, 222] on div "🚗 [PERSON_NAME]" at bounding box center [533, 221] width 567 height 10
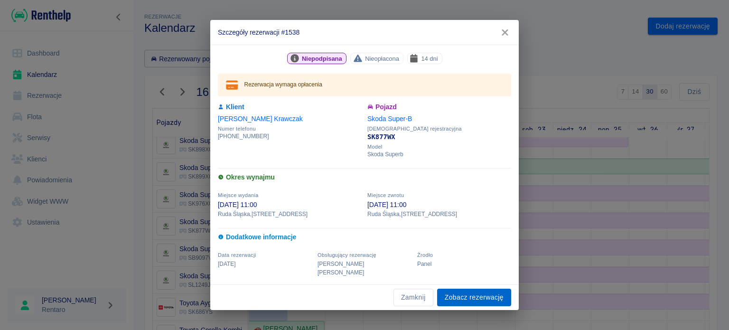
click at [468, 290] on link "Zobacz rezerwację" at bounding box center [474, 298] width 74 height 18
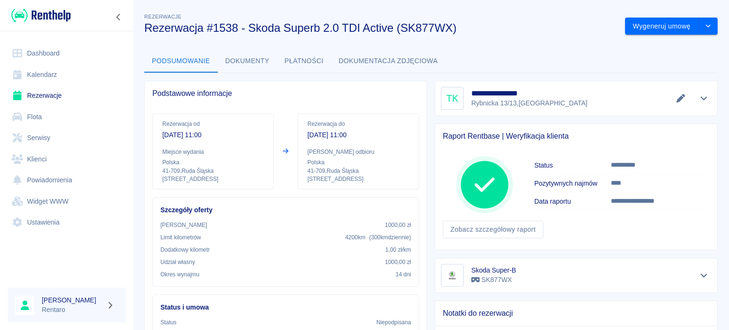
click at [557, 58] on div "Podsumowanie Dokumenty Płatności Dokumentacja zdjęciowa" at bounding box center [430, 61] width 573 height 23
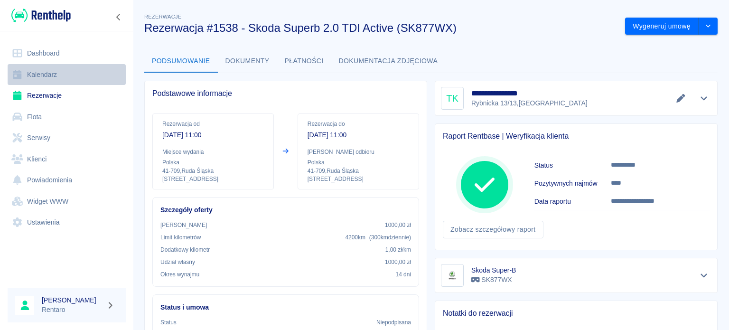
click at [43, 69] on link "Kalendarz" at bounding box center [67, 74] width 118 height 21
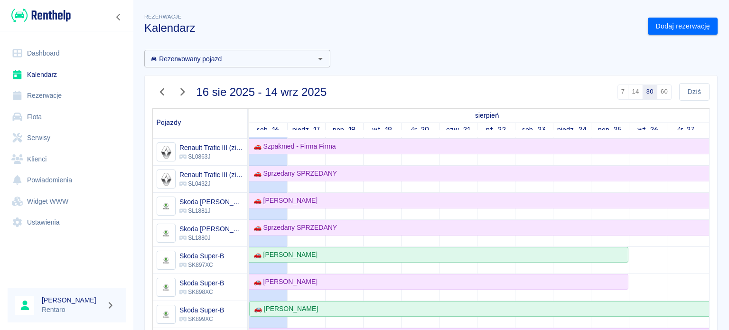
scroll to position [665, 0]
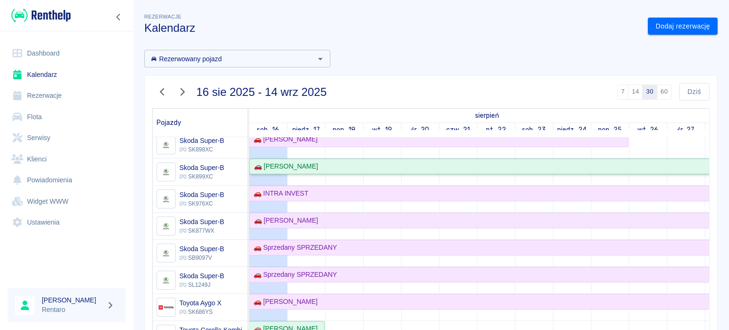
click at [301, 164] on div "🚗 [PERSON_NAME]" at bounding box center [284, 166] width 68 height 10
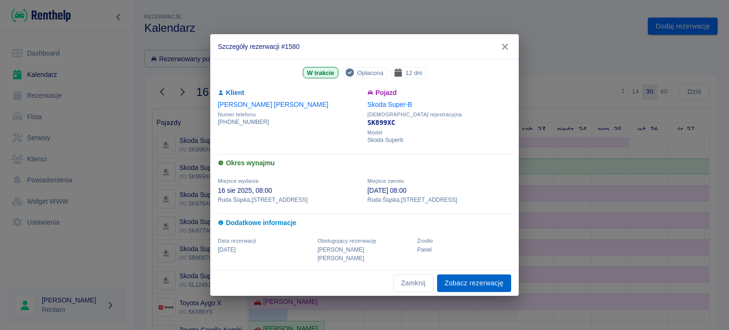
click at [467, 278] on link "Zobacz rezerwację" at bounding box center [474, 283] width 74 height 18
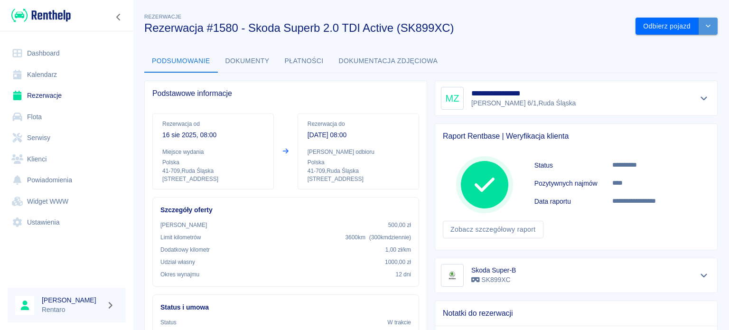
click at [699, 28] on button "drop-down" at bounding box center [708, 27] width 19 height 18
click at [672, 62] on li "Anuluj rezerwację" at bounding box center [669, 62] width 75 height 16
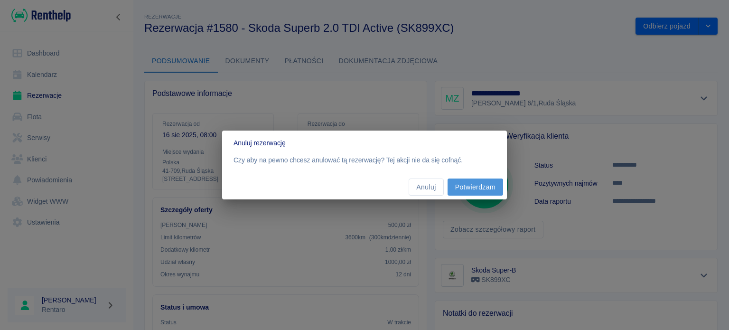
click at [477, 193] on button "Potwierdzam" at bounding box center [476, 188] width 56 height 18
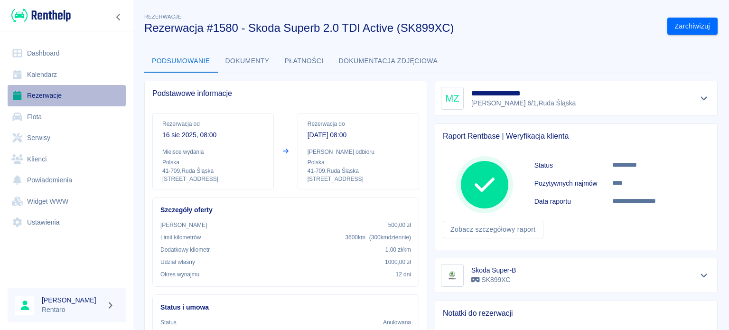
click at [44, 91] on link "Rezerwacje" at bounding box center [67, 95] width 118 height 21
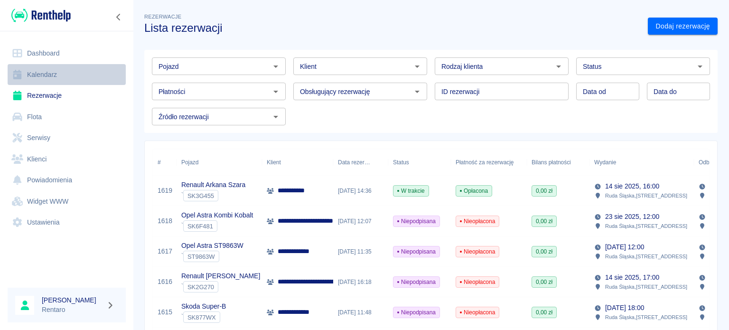
click at [61, 69] on link "Kalendarz" at bounding box center [67, 74] width 118 height 21
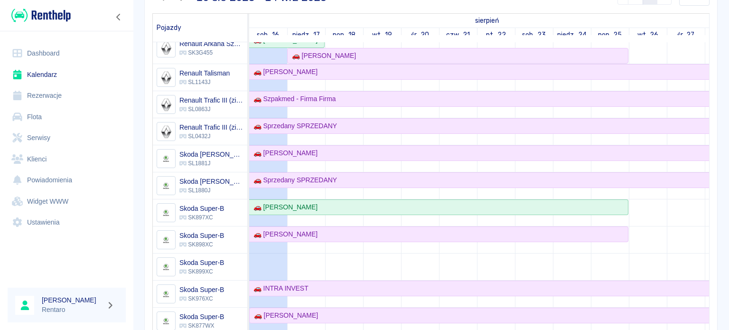
scroll to position [665, 0]
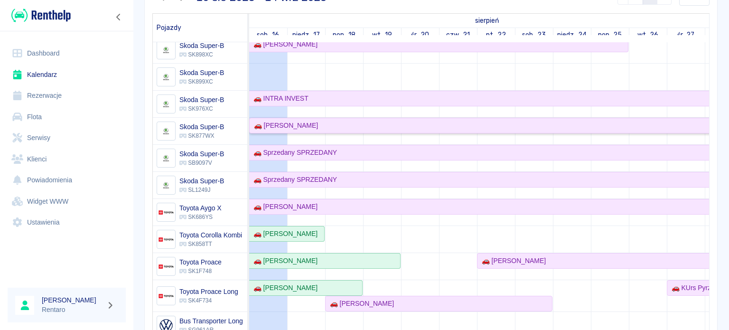
click at [313, 122] on div "🚗 [PERSON_NAME]" at bounding box center [284, 126] width 68 height 10
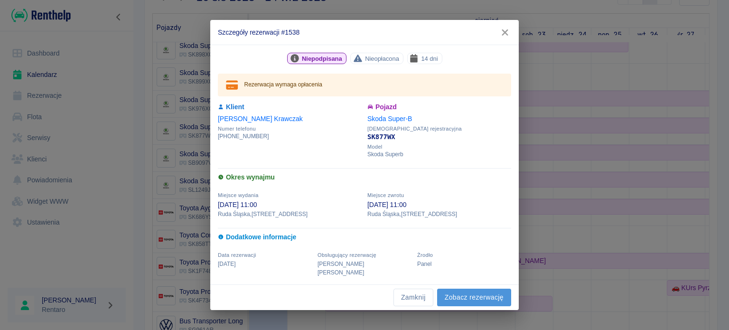
click at [466, 295] on link "Zobacz rezerwację" at bounding box center [474, 298] width 74 height 18
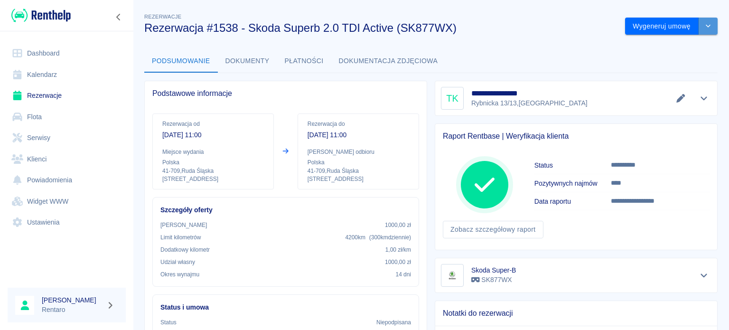
drag, startPoint x: 705, startPoint y: 25, endPoint x: 701, endPoint y: 28, distance: 5.1
click at [705, 25] on button "drop-down" at bounding box center [708, 27] width 19 height 18
click at [669, 49] on li "Modyfikuj rezerwację" at bounding box center [664, 46] width 77 height 16
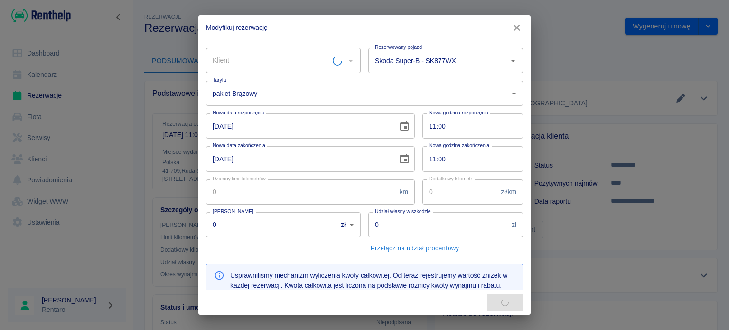
type input "Skoda Super-B - SK877WX"
type input "300"
type input "1"
type input "1000"
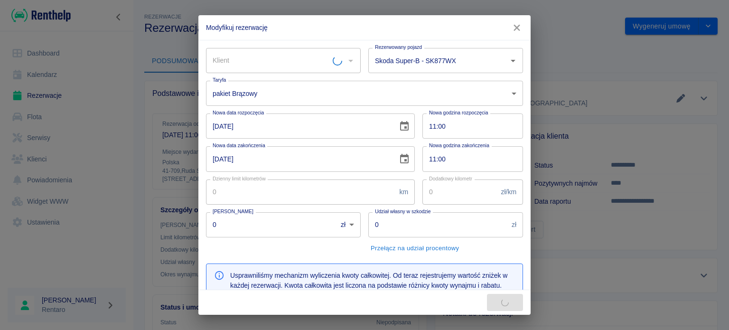
type input "2086"
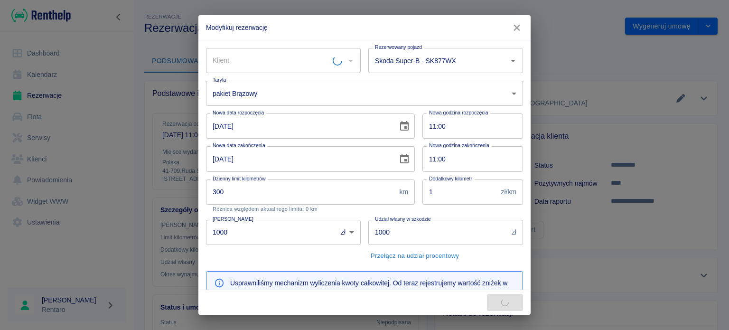
type input "[PERSON_NAME]"
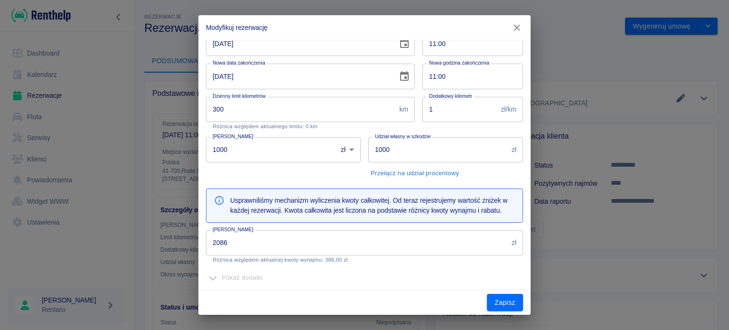
scroll to position [142, 0]
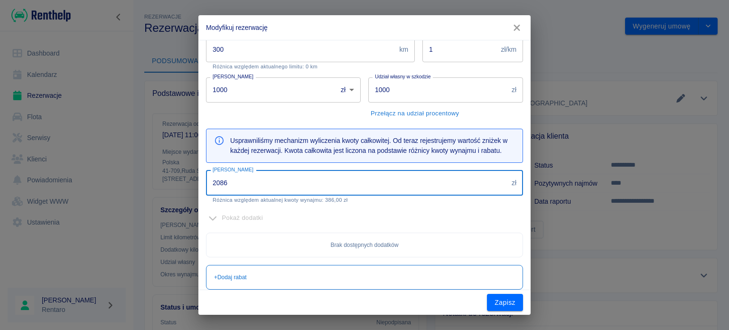
click at [264, 178] on input "2086" at bounding box center [357, 182] width 302 height 25
click at [264, 177] on input "2086" at bounding box center [357, 182] width 302 height 25
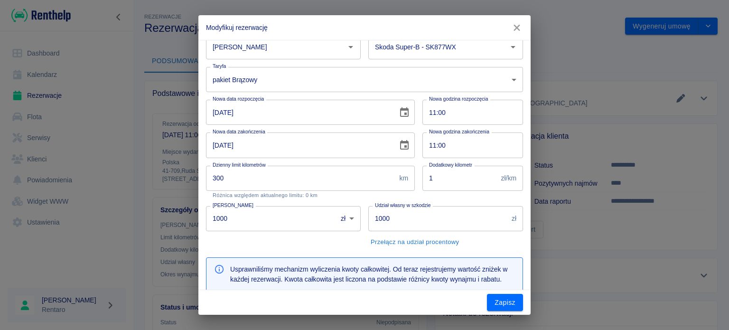
scroll to position [0, 0]
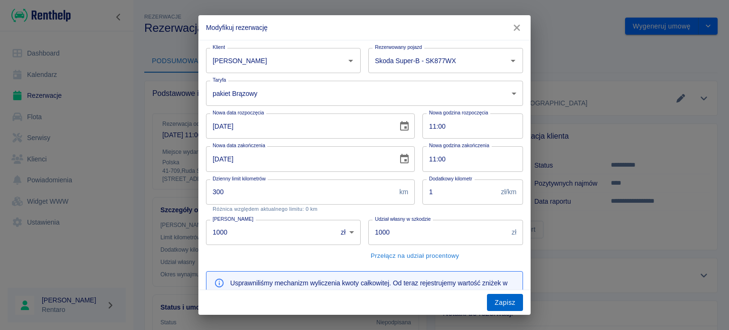
type input "1600"
click at [504, 303] on button "Zapisz" at bounding box center [505, 303] width 36 height 18
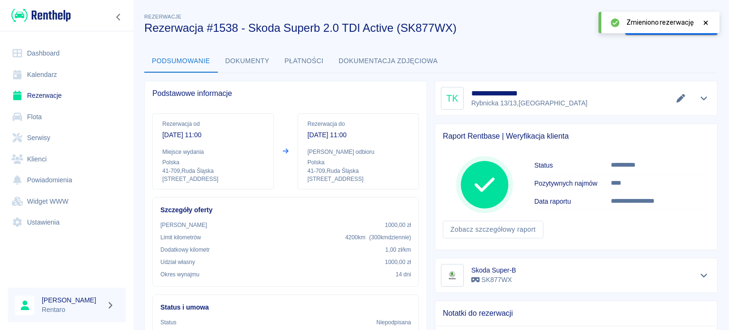
click at [707, 24] on icon at bounding box center [706, 22] width 9 height 7
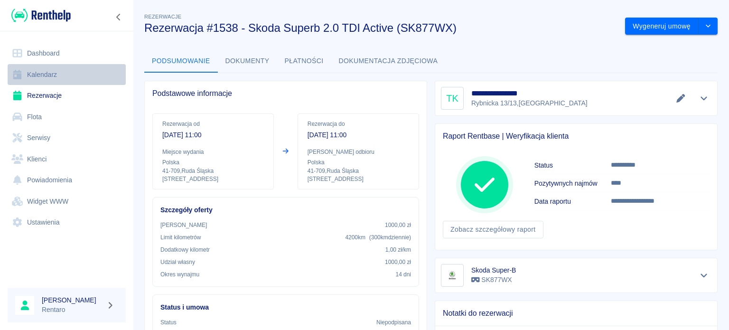
click at [48, 75] on link "Kalendarz" at bounding box center [67, 74] width 118 height 21
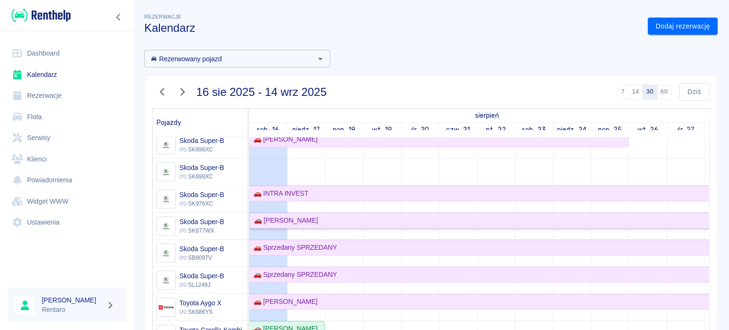
click at [304, 219] on div "🚗 [PERSON_NAME]" at bounding box center [284, 221] width 68 height 10
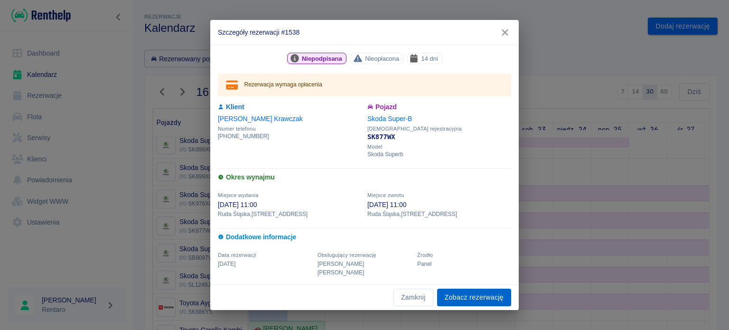
click at [484, 289] on link "Zobacz rezerwację" at bounding box center [474, 298] width 74 height 18
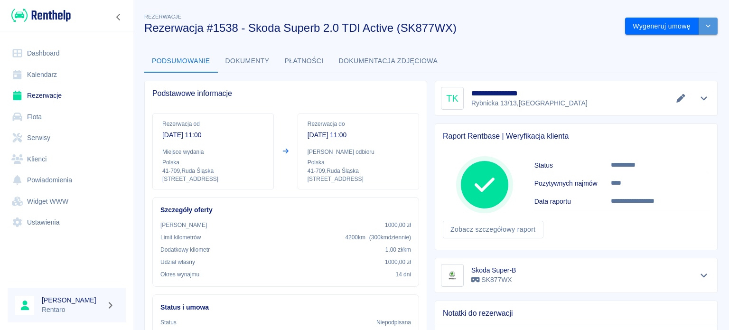
drag, startPoint x: 708, startPoint y: 21, endPoint x: 704, endPoint y: 24, distance: 5.4
click at [708, 21] on button "drop-down" at bounding box center [708, 27] width 19 height 18
click at [678, 47] on li "Modyfikuj rezerwację" at bounding box center [664, 46] width 77 height 16
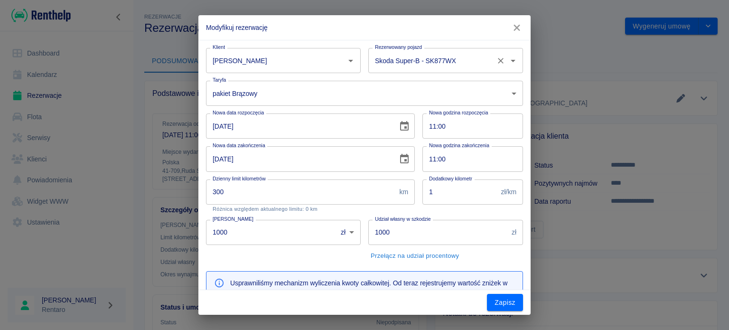
click at [460, 63] on input "Skoda Super-B - SK877WX" at bounding box center [433, 60] width 120 height 17
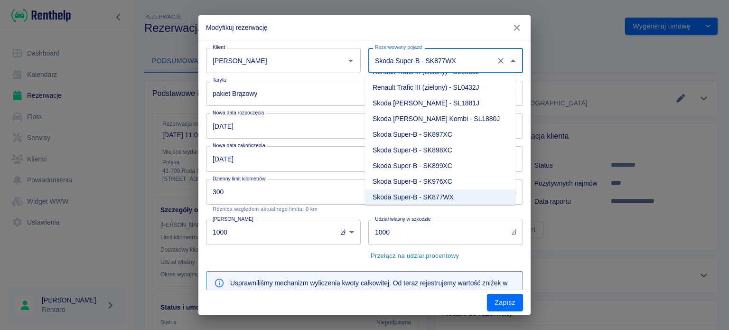
click at [443, 165] on li "Skoda Super-B - SK899XC" at bounding box center [440, 166] width 151 height 16
type input "Skoda Super-B - SK899XC"
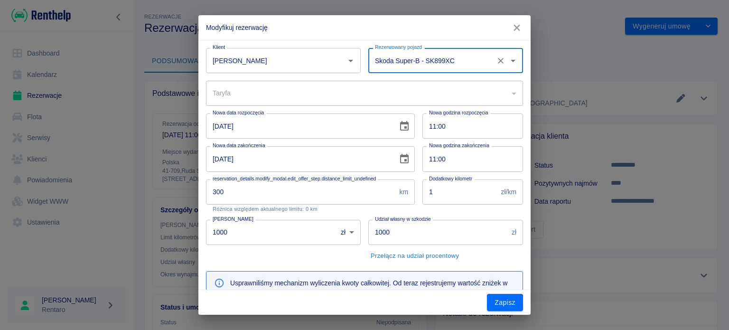
type input "d18afb02-d8e9-48ec-b0c5-5167f9018a28"
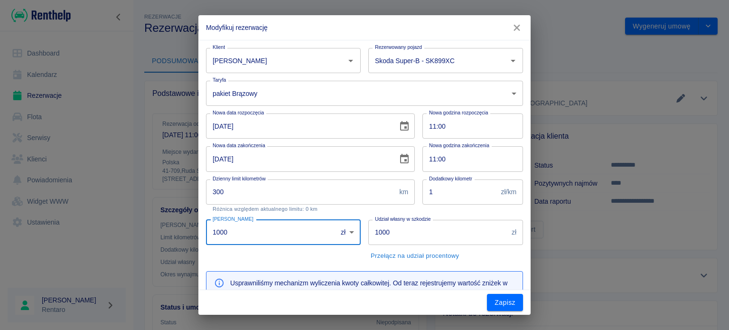
click at [230, 238] on input "1000" at bounding box center [268, 232] width 124 height 25
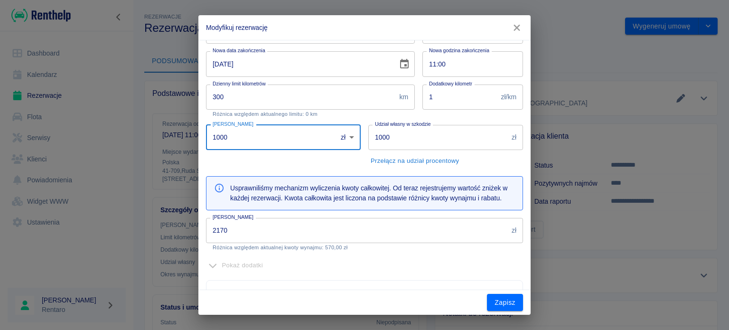
click at [261, 232] on input "2170" at bounding box center [357, 230] width 302 height 25
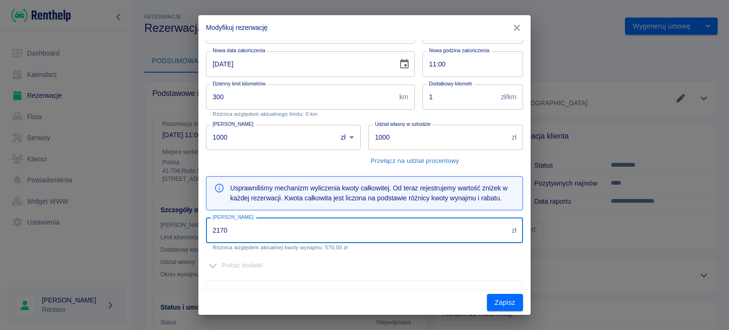
click at [261, 232] on input "2170" at bounding box center [357, 230] width 302 height 25
click at [261, 231] on input "2170" at bounding box center [357, 230] width 302 height 25
click at [261, 232] on input "2170" at bounding box center [357, 230] width 302 height 25
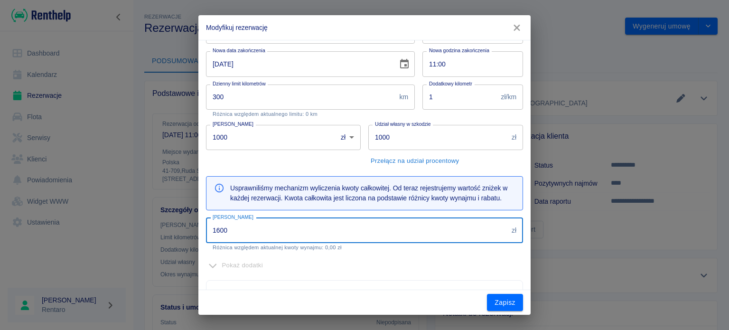
type input "1600"
click at [410, 265] on div "Pokaż dodatki" at bounding box center [364, 265] width 317 height 15
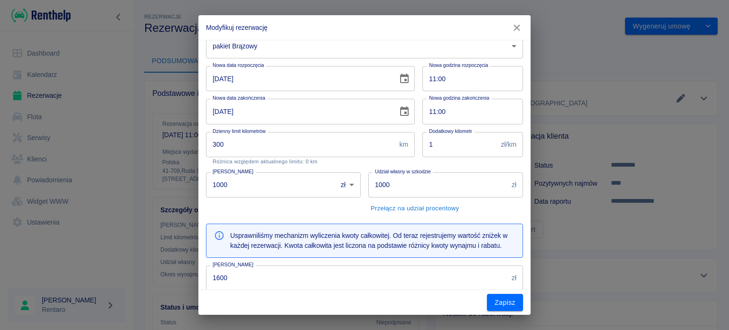
click at [406, 113] on button "Choose date, selected date is 30 sie 2025" at bounding box center [404, 111] width 19 height 19
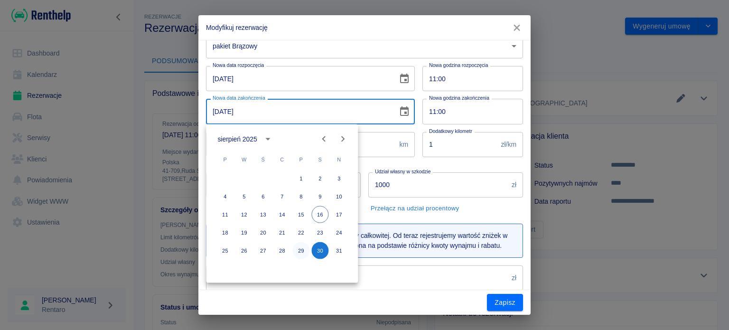
click at [303, 249] on button "29" at bounding box center [300, 250] width 17 height 17
type input "[DATE]"
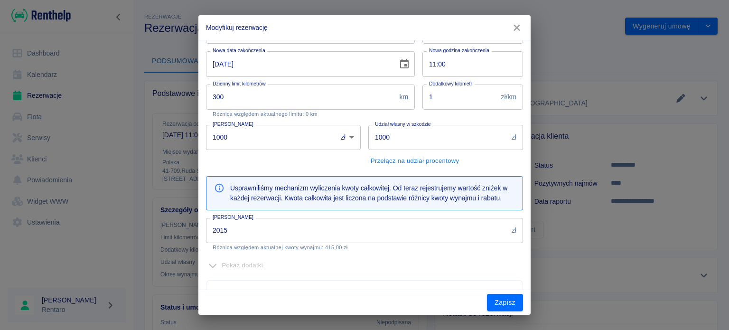
click at [242, 241] on input "2015" at bounding box center [357, 230] width 302 height 25
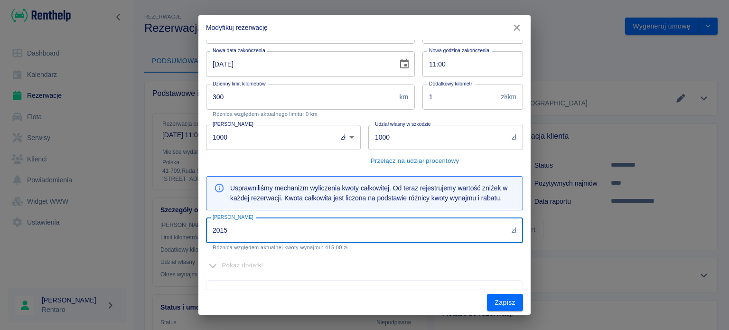
click at [243, 241] on input "2015" at bounding box center [357, 230] width 302 height 25
click at [243, 240] on input "2015" at bounding box center [357, 230] width 302 height 25
type input "1600"
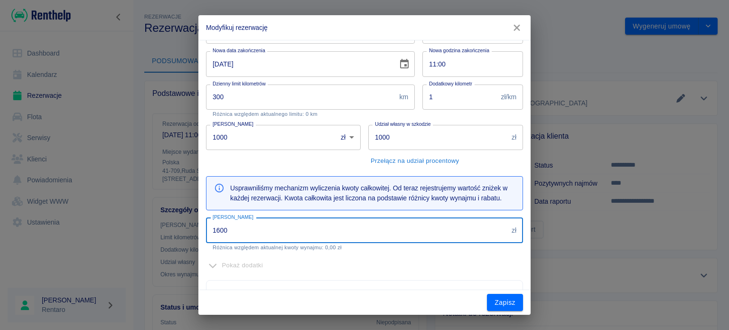
click at [508, 305] on button "Zapisz" at bounding box center [505, 303] width 36 height 18
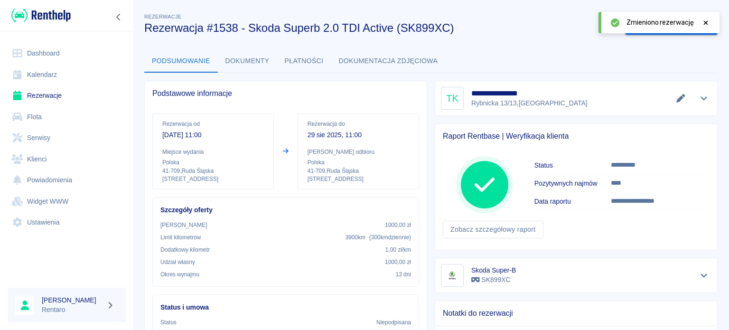
click at [703, 22] on icon at bounding box center [706, 22] width 9 height 7
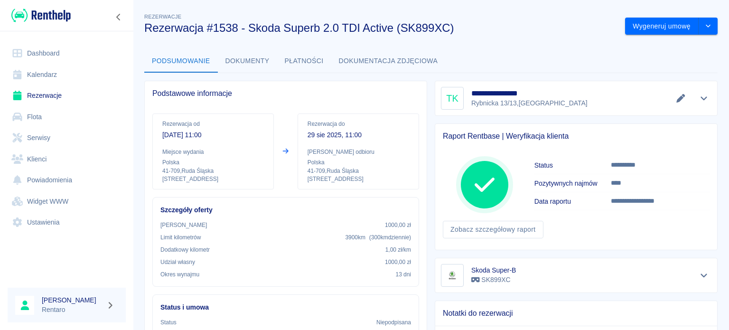
click at [670, 103] on div "**********" at bounding box center [576, 98] width 271 height 23
click at [677, 101] on icon "Edytuj dane" at bounding box center [681, 98] width 9 height 9
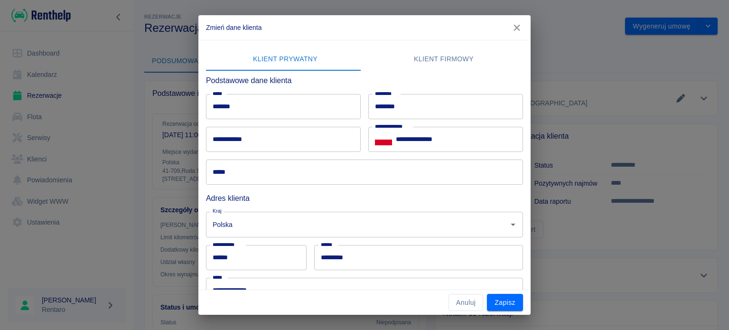
click at [261, 171] on input "*****" at bounding box center [364, 172] width 317 height 25
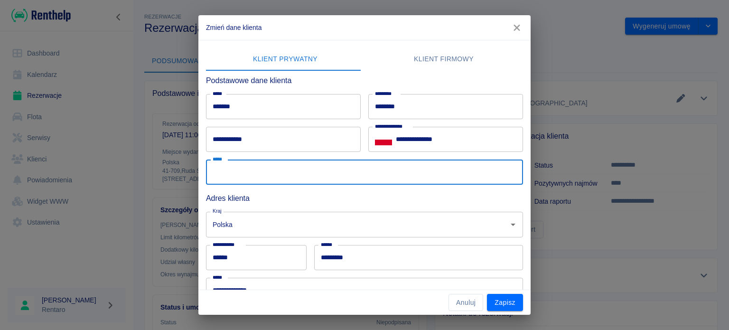
click at [258, 139] on input "**********" at bounding box center [283, 139] width 155 height 25
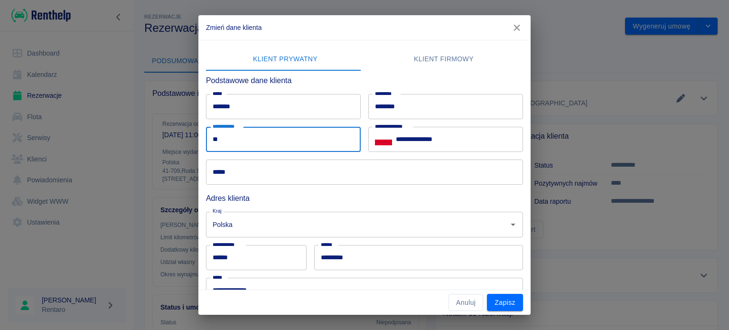
type input "*"
type input "**********"
click at [254, 171] on input "*****" at bounding box center [364, 172] width 317 height 25
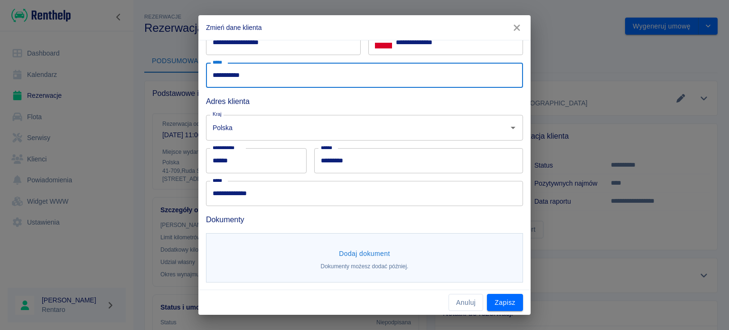
scroll to position [97, 0]
type input "**********"
click at [371, 262] on button "Dodaj dokument" at bounding box center [364, 254] width 59 height 18
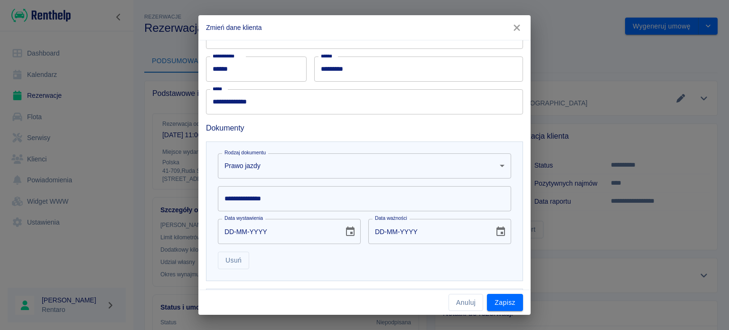
scroll to position [192, 0]
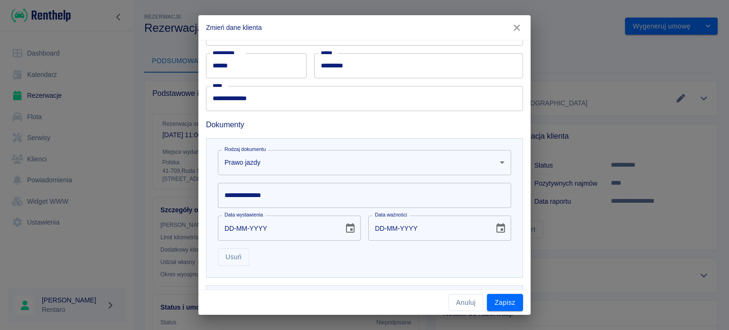
click at [312, 200] on input "**********" at bounding box center [364, 195] width 293 height 25
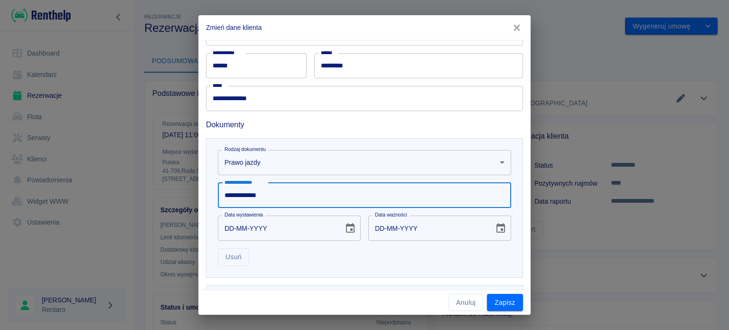
type input "**********"
click at [228, 229] on input "DD-MM-YYYY" at bounding box center [277, 228] width 119 height 25
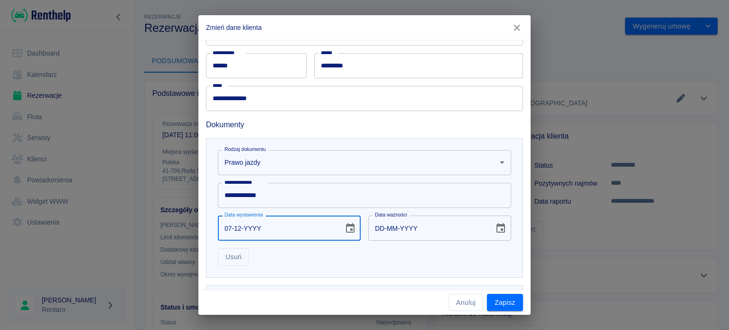
type input "07-12-0002"
type input "07-12-0012"
type input "07-12-0020"
type input "07-12-0030"
type input "07-12-0201"
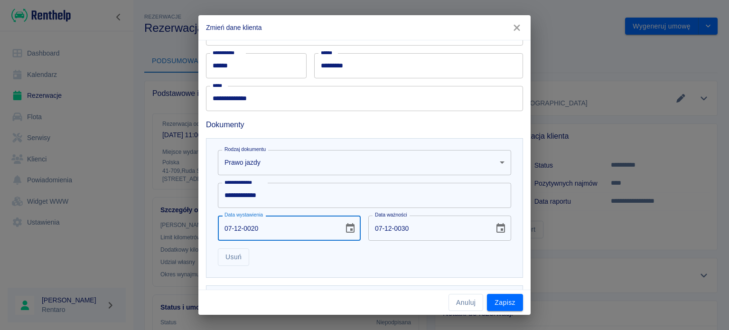
type input "07-12-0211"
type input "[DATE]"
click at [338, 263] on div "Usuń" at bounding box center [360, 253] width 301 height 25
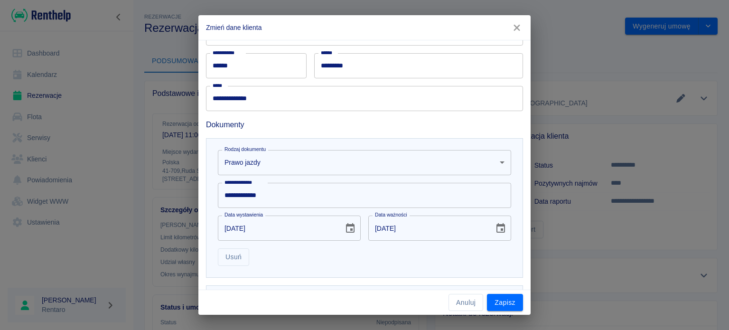
click at [398, 225] on input "[DATE]" at bounding box center [427, 228] width 119 height 25
type input "[DATE]"
click at [397, 251] on div "Usuń" at bounding box center [360, 253] width 301 height 25
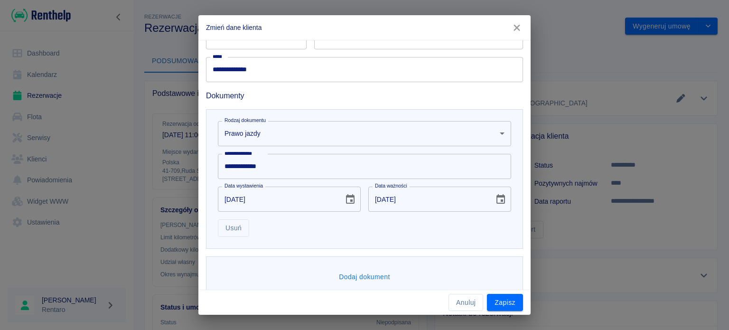
scroll to position [235, 0]
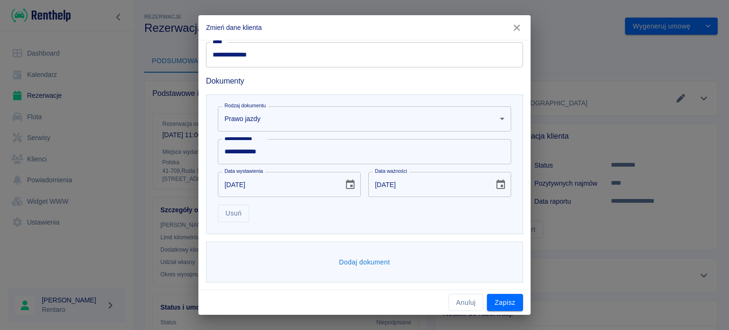
click at [376, 260] on button "Dodaj dokument" at bounding box center [364, 263] width 59 height 18
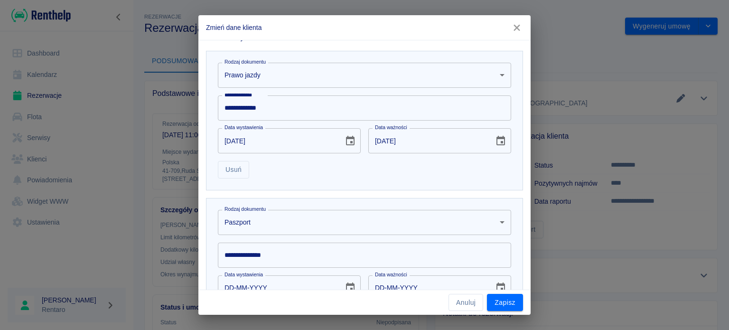
scroll to position [330, 0]
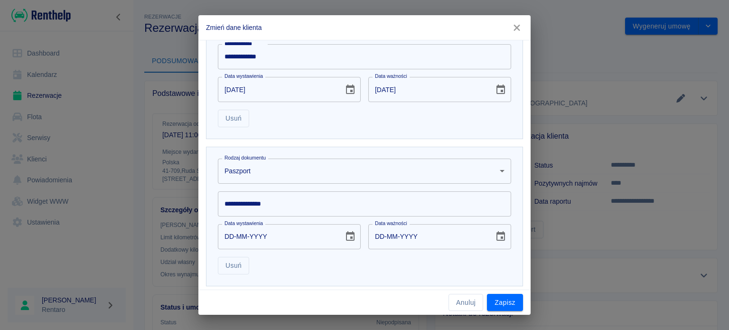
click at [288, 163] on body "Używamy plików Cookies, by zapewnić Ci najlepsze możliwe doświadczenie. Aby dow…" at bounding box center [364, 165] width 729 height 330
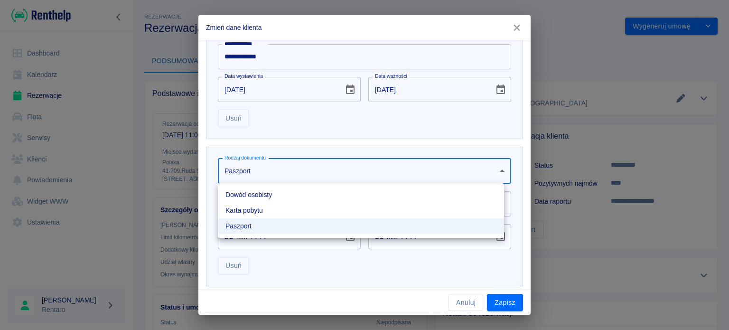
click at [262, 197] on li "Dowód osobisty" at bounding box center [361, 195] width 286 height 16
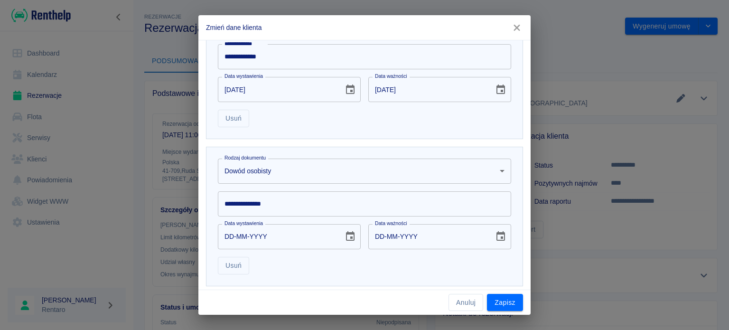
click at [262, 201] on input "**********" at bounding box center [364, 203] width 293 height 25
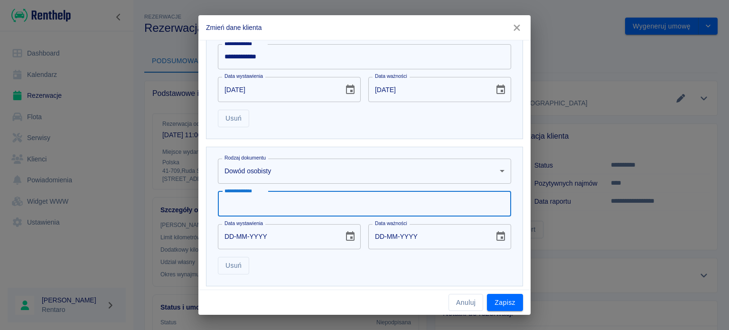
click at [262, 201] on input "**********" at bounding box center [364, 203] width 293 height 25
type input "*********"
click at [219, 237] on input "DD-MM-YYYY" at bounding box center [277, 236] width 119 height 25
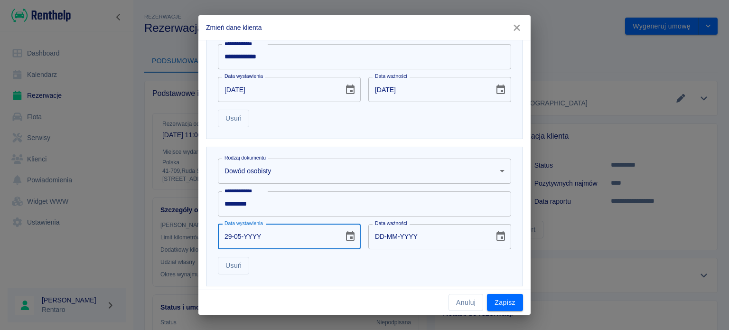
type input "29-05-0002"
type input "29-05-0012"
type input "29-05-0020"
type input "29-05-0030"
type input "29-05-0202"
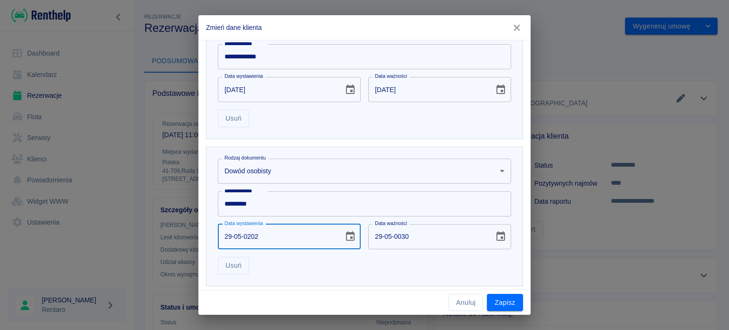
type input "29-05-0212"
type input "[DATE]"
click at [315, 263] on div "Usuń" at bounding box center [360, 261] width 301 height 25
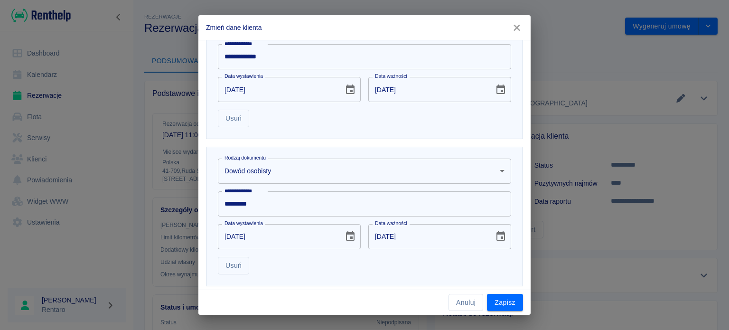
click at [507, 299] on button "Zapisz" at bounding box center [505, 303] width 36 height 18
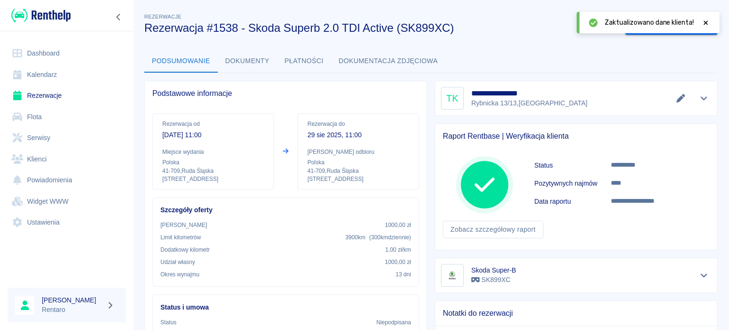
click at [575, 225] on div "Zobacz szczegółowy raport" at bounding box center [572, 225] width 274 height 25
click at [708, 24] on icon at bounding box center [706, 22] width 9 height 7
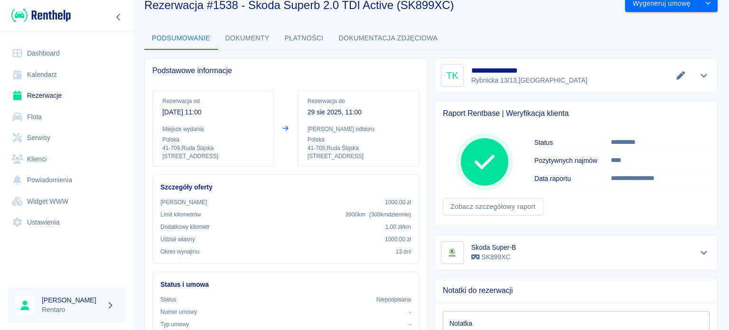
scroll to position [0, 0]
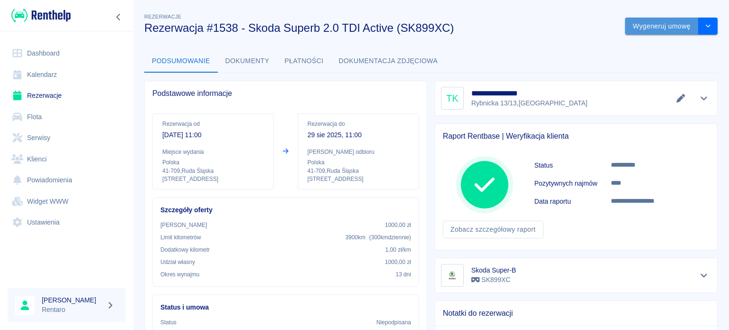
click at [687, 32] on button "Wygeneruj umowę" at bounding box center [662, 27] width 74 height 18
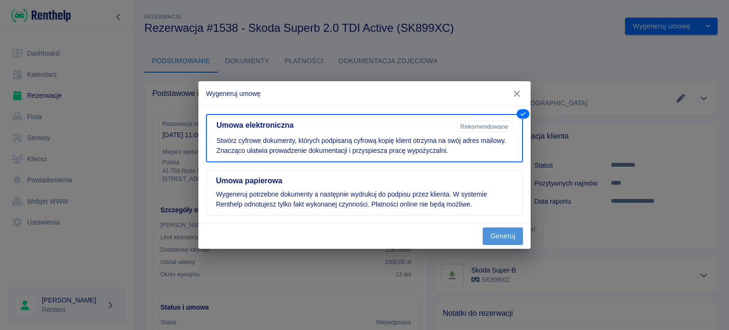
click at [515, 240] on button "Generuj" at bounding box center [503, 236] width 40 height 18
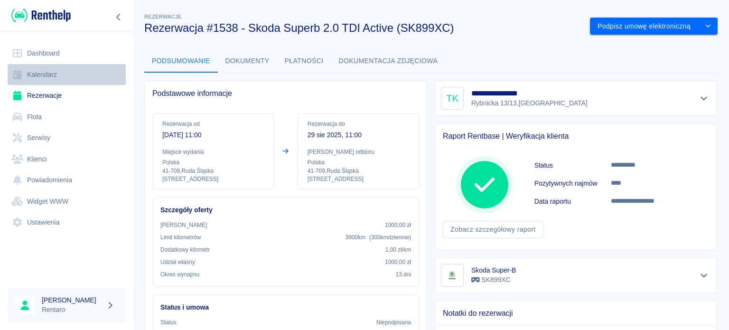
click at [52, 68] on link "Kalendarz" at bounding box center [67, 74] width 118 height 21
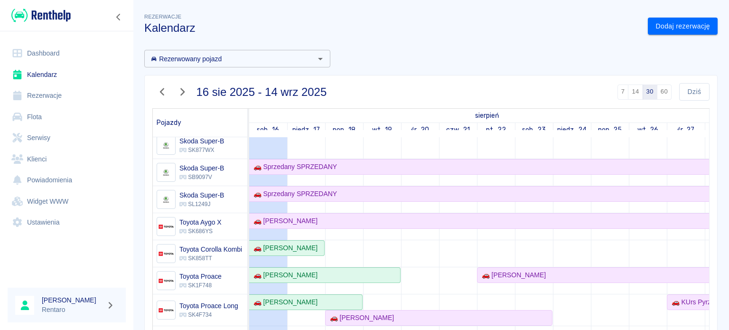
scroll to position [701, 0]
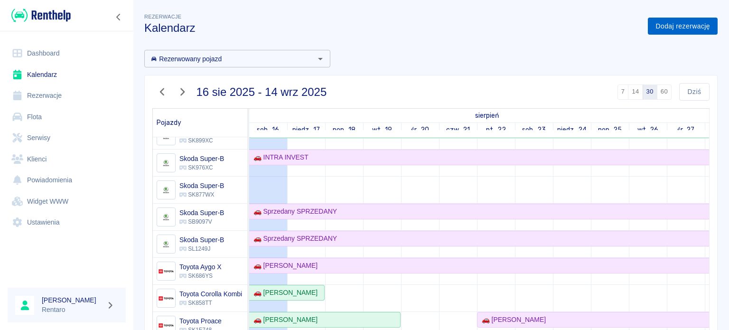
click at [667, 27] on link "Dodaj rezerwację" at bounding box center [683, 27] width 70 height 18
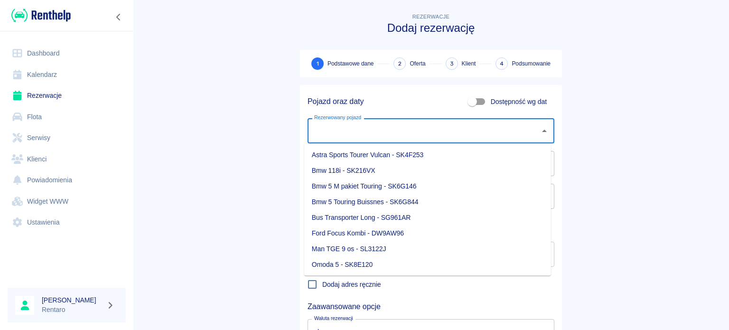
click at [457, 126] on input "Rezerwowany pojazd" at bounding box center [424, 130] width 224 height 17
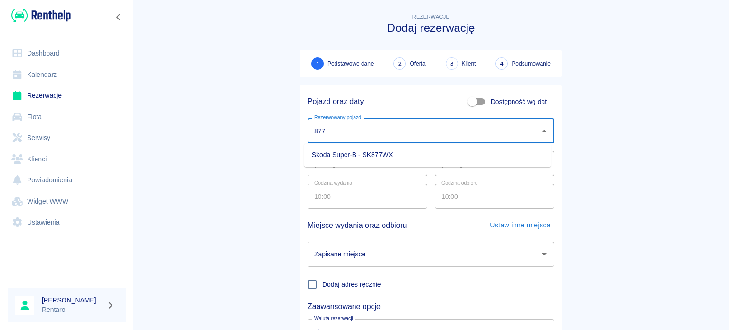
click at [466, 155] on li "Skoda Super-B - SK877WX" at bounding box center [427, 155] width 247 height 16
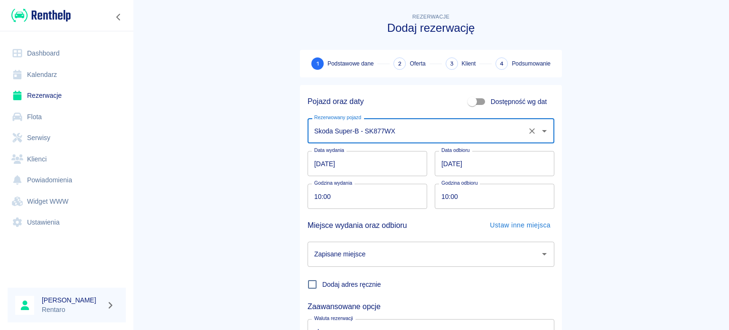
type input "Skoda Super-B - SK877WX"
click at [301, 158] on div "Data wydania [DATE] Data wydania Data odbioru [DATE] Data odbioru" at bounding box center [427, 159] width 254 height 33
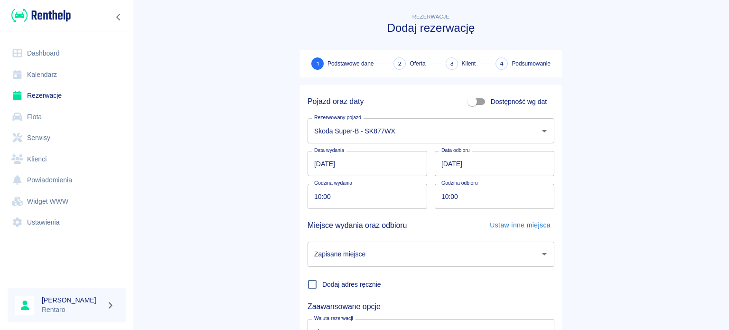
click at [311, 161] on input "[DATE]" at bounding box center [368, 163] width 120 height 25
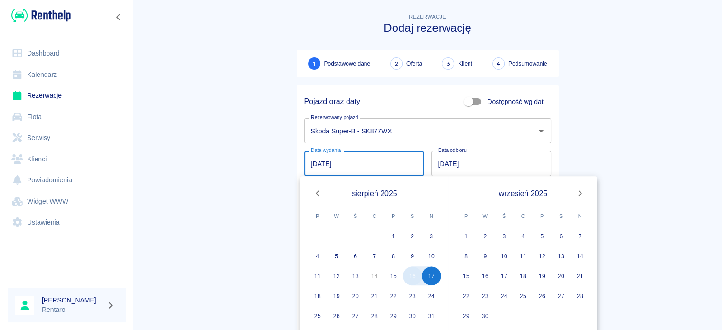
click at [413, 282] on button "16" at bounding box center [412, 275] width 19 height 19
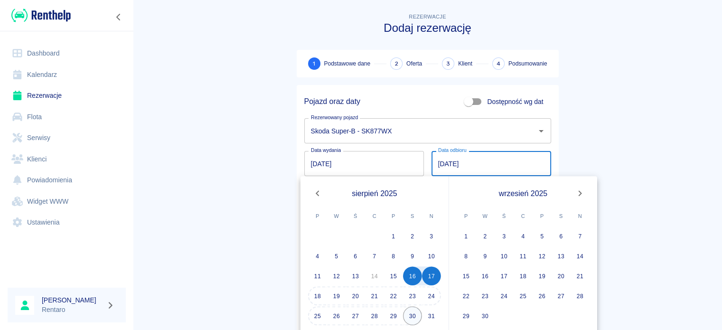
click at [408, 314] on button "30" at bounding box center [412, 315] width 19 height 19
type input "[DATE]"
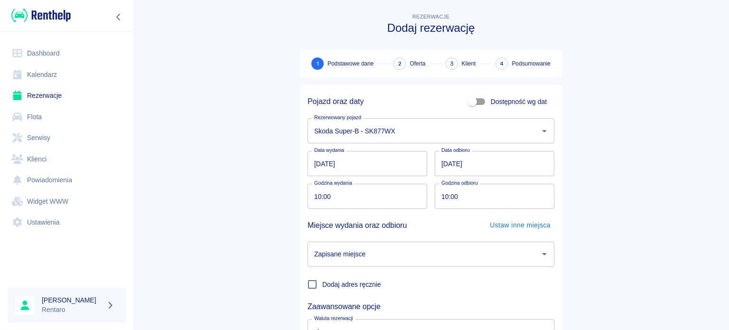
scroll to position [82, 0]
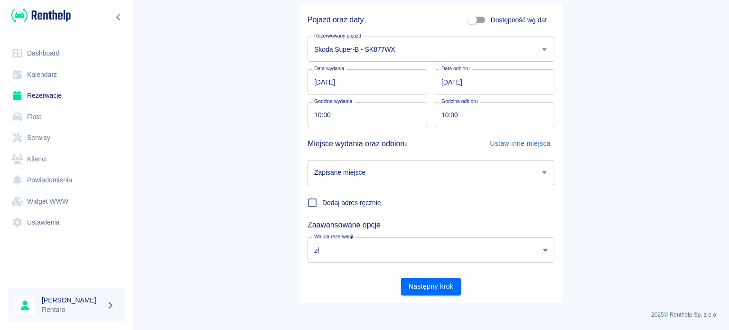
click at [437, 184] on div "Zapisane miejsce" at bounding box center [431, 172] width 247 height 25
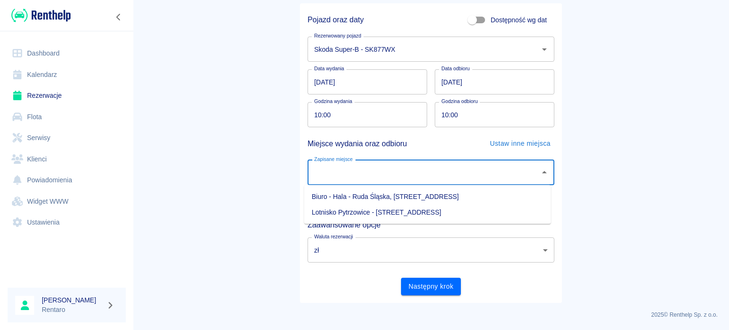
click at [408, 200] on li "Biuro - Hala - Ruda Śląska, [STREET_ADDRESS]" at bounding box center [427, 197] width 247 height 16
type input "Biuro - Hala - Ruda Śląska, [STREET_ADDRESS]"
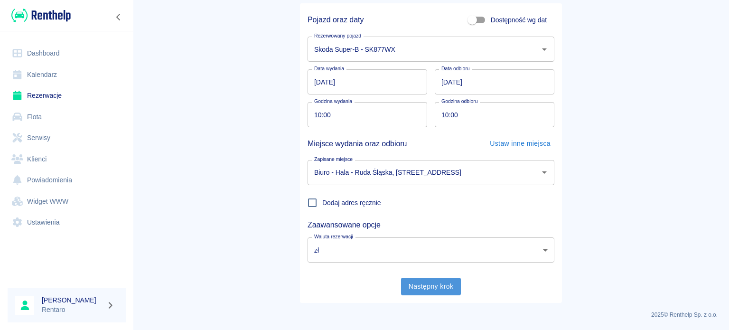
click at [437, 288] on button "Następny krok" at bounding box center [431, 287] width 60 height 18
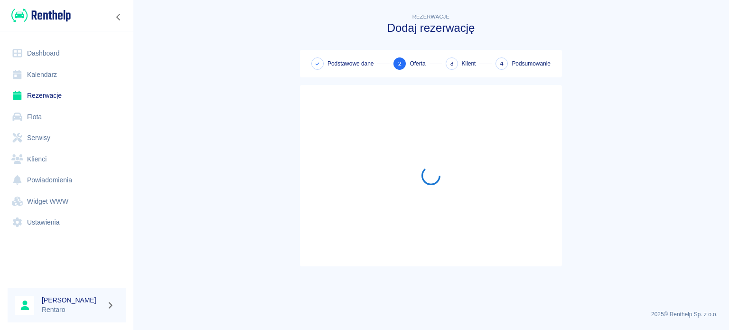
scroll to position [0, 0]
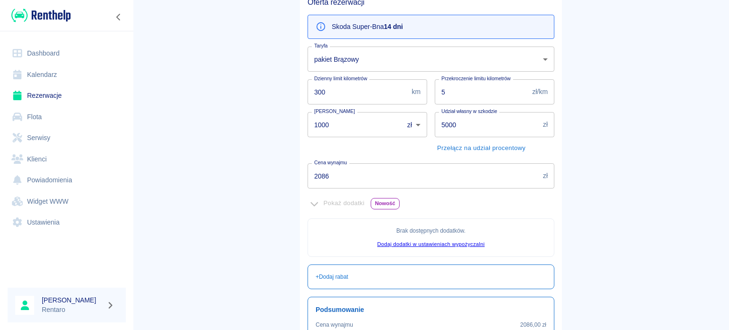
click at [394, 169] on input "2086" at bounding box center [424, 175] width 232 height 25
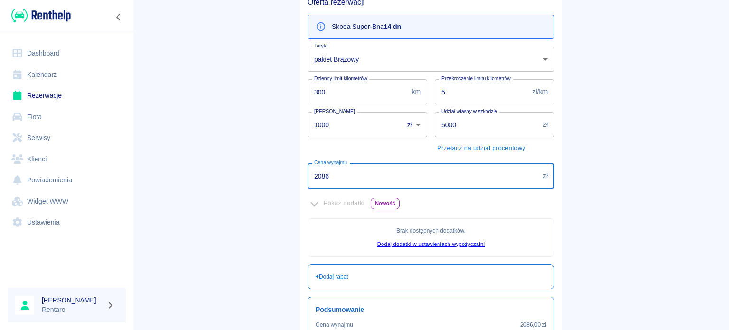
click at [393, 169] on input "2086" at bounding box center [424, 175] width 232 height 25
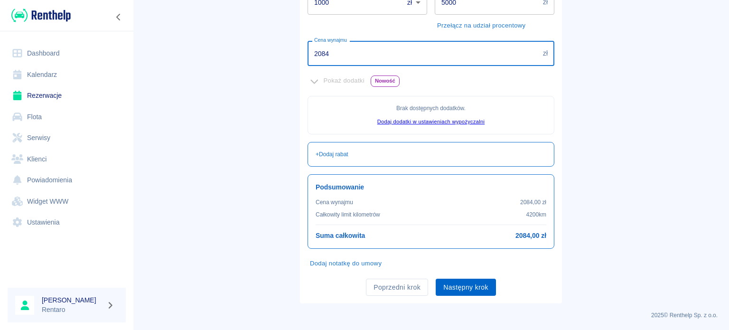
type input "2084"
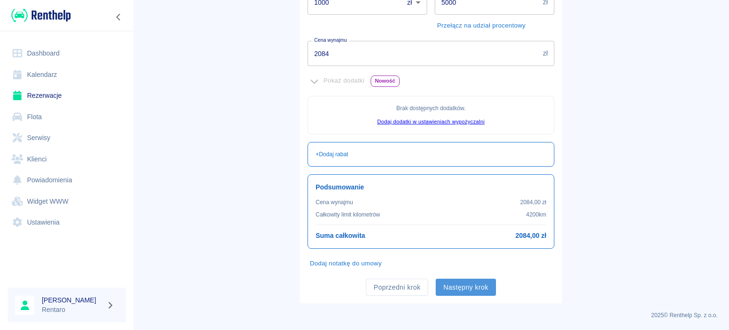
click at [467, 288] on button "Następny krok" at bounding box center [466, 288] width 60 height 18
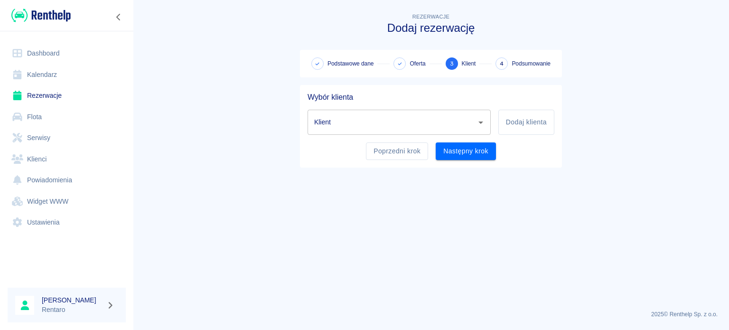
click at [394, 120] on input "Klient" at bounding box center [392, 122] width 160 height 17
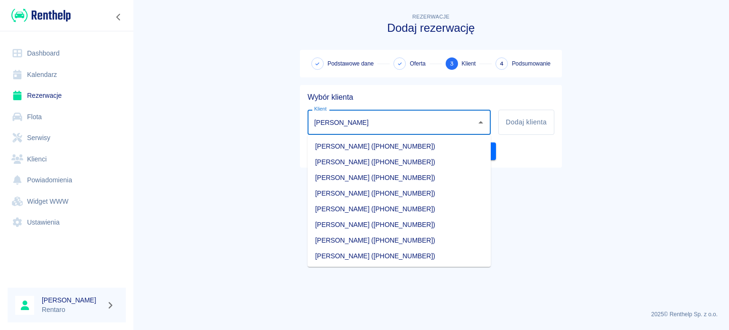
click at [390, 142] on li "[PERSON_NAME] ([PHONE_NUMBER])" at bounding box center [399, 147] width 183 height 16
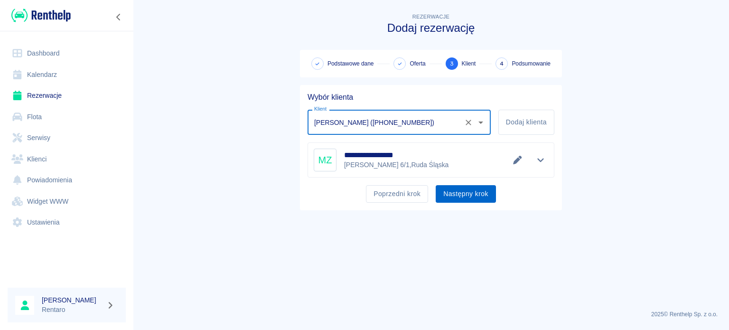
type input "[PERSON_NAME] ([PHONE_NUMBER])"
click at [473, 199] on button "Następny krok" at bounding box center [466, 194] width 60 height 18
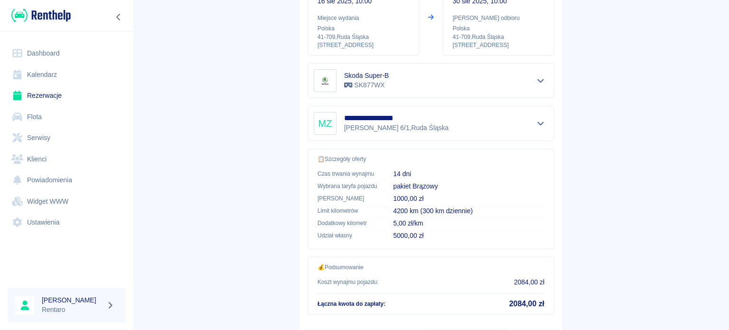
scroll to position [180, 0]
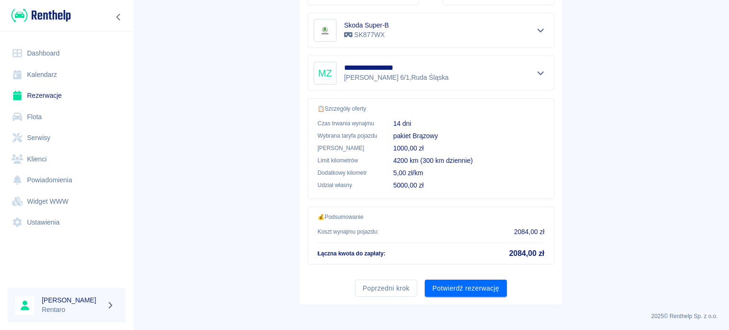
click at [470, 290] on button "Potwierdź rezerwację" at bounding box center [466, 289] width 82 height 18
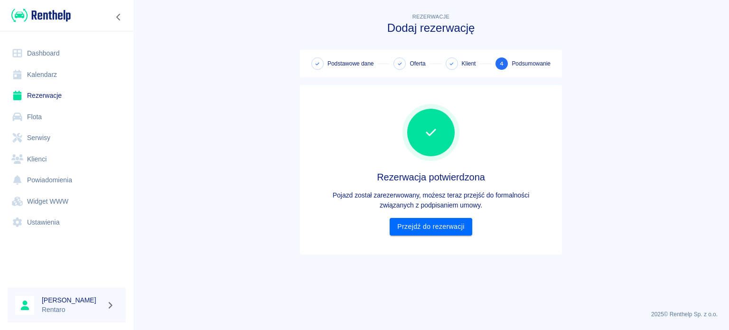
scroll to position [0, 0]
click at [406, 226] on link "Przejdź do rezerwacji" at bounding box center [431, 227] width 82 height 18
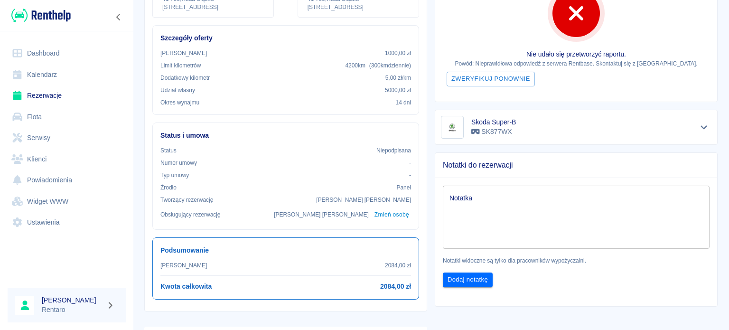
scroll to position [190, 0]
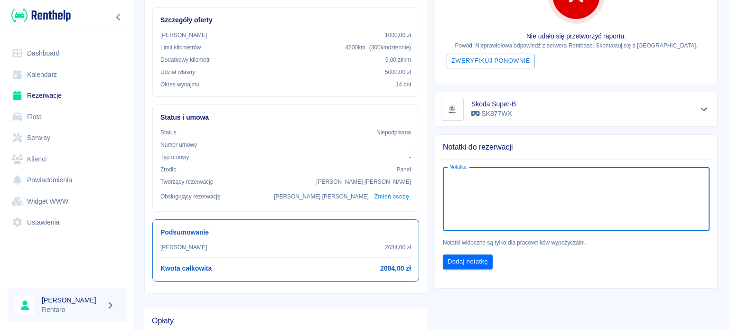
click at [452, 188] on textarea "Notatka" at bounding box center [577, 198] width 254 height 47
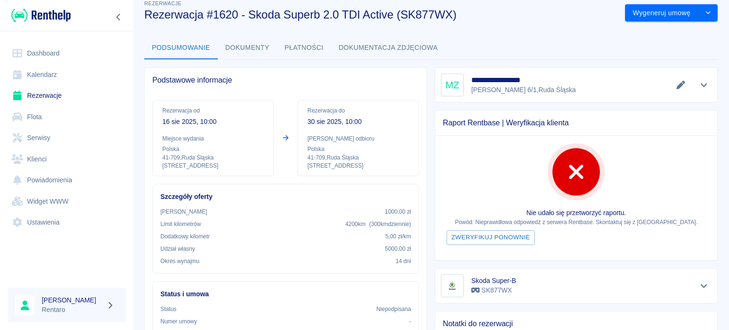
scroll to position [0, 0]
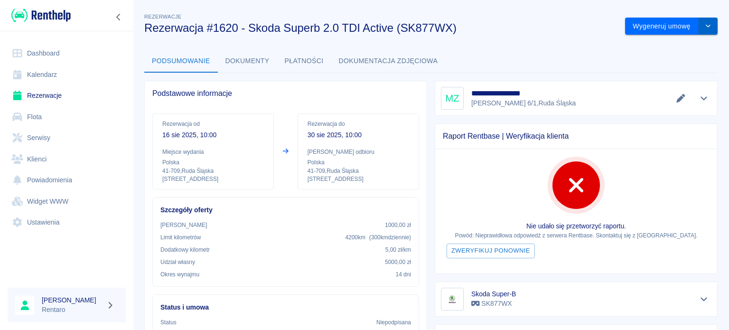
click at [705, 28] on icon "drop-down" at bounding box center [709, 26] width 8 height 6
click at [656, 45] on li "Modyfikuj rezerwację" at bounding box center [664, 46] width 77 height 16
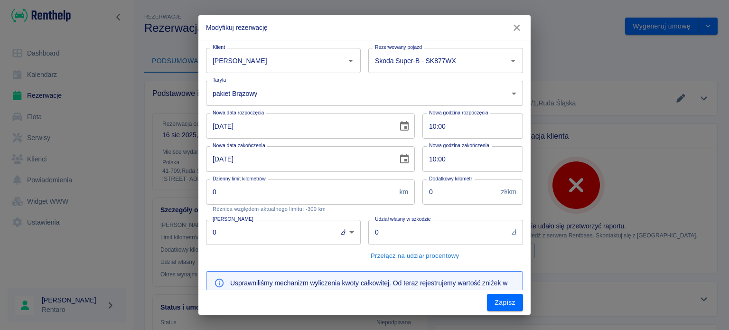
type input "300"
type input "5"
type input "1000"
type input "5000"
type input "2086"
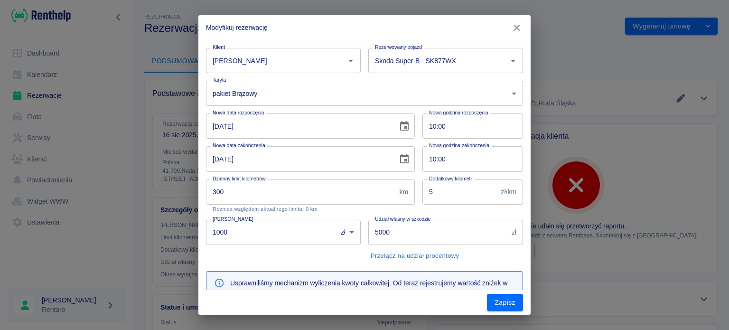
click at [414, 231] on input "5000" at bounding box center [438, 232] width 140 height 25
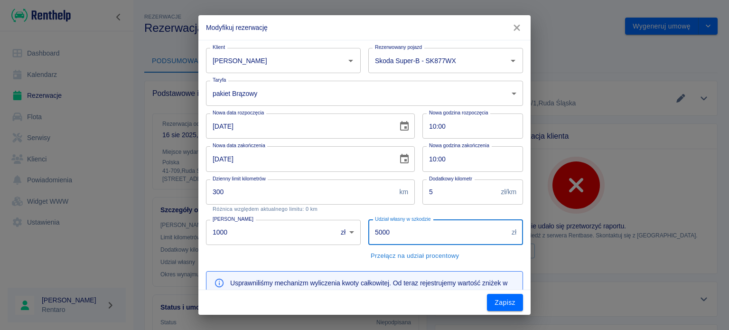
click at [414, 231] on input "5000" at bounding box center [438, 232] width 140 height 25
type input "1000"
click at [281, 222] on input "1000" at bounding box center [268, 232] width 124 height 25
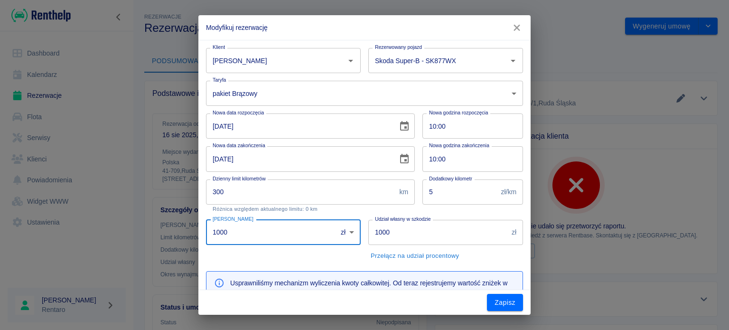
click at [280, 222] on input "1000" at bounding box center [268, 232] width 124 height 25
click at [281, 223] on input "1000" at bounding box center [268, 232] width 124 height 25
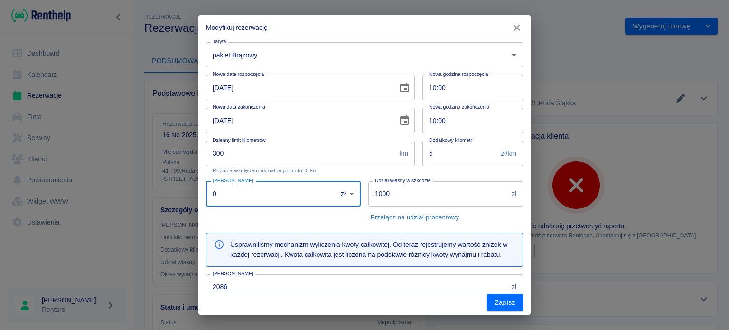
scroll to position [95, 0]
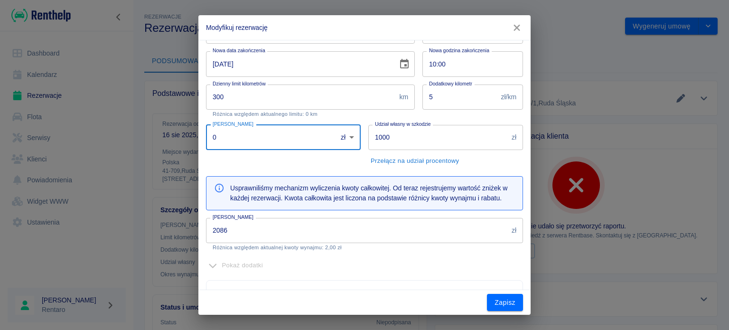
type input "0"
click at [408, 232] on input "2086" at bounding box center [357, 230] width 302 height 25
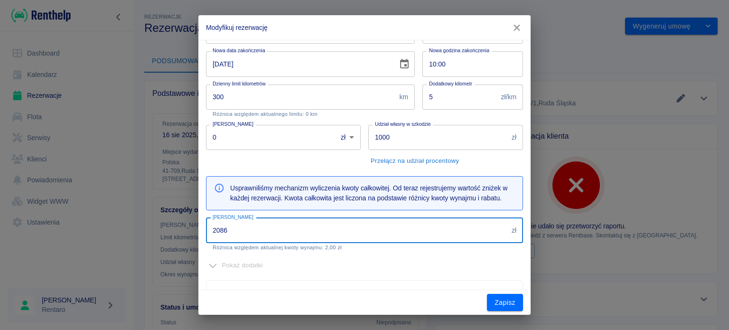
click at [408, 231] on input "2086" at bounding box center [357, 230] width 302 height 25
click at [407, 232] on input "2086" at bounding box center [357, 230] width 302 height 25
type input "1600"
click at [501, 302] on button "Zapisz" at bounding box center [505, 303] width 36 height 18
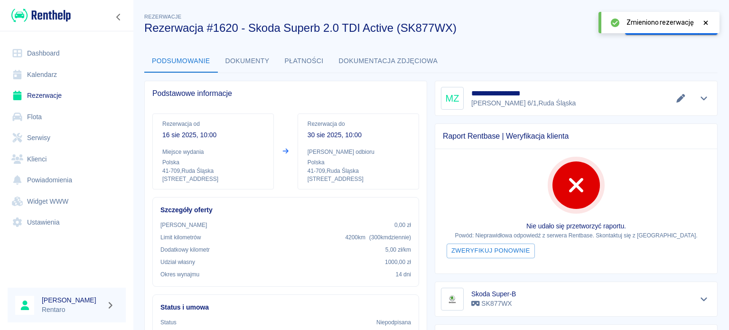
click at [518, 119] on div "Raport Rentbase | Weryfikacja klienta Nie udało się przetworzyć raportu. Powód:…" at bounding box center [572, 195] width 291 height 158
click at [705, 25] on icon at bounding box center [706, 22] width 9 height 7
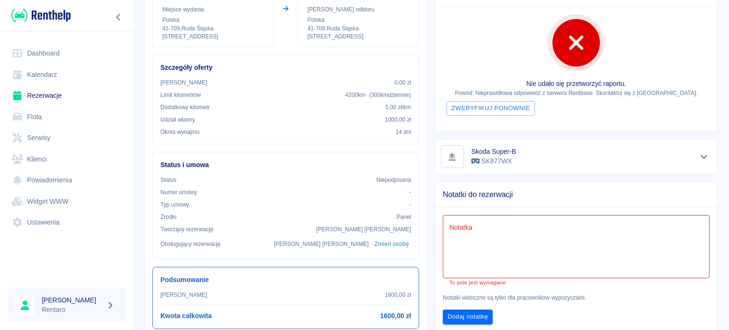
scroll to position [142, 0]
click at [520, 264] on textarea "Notatka" at bounding box center [577, 246] width 254 height 47
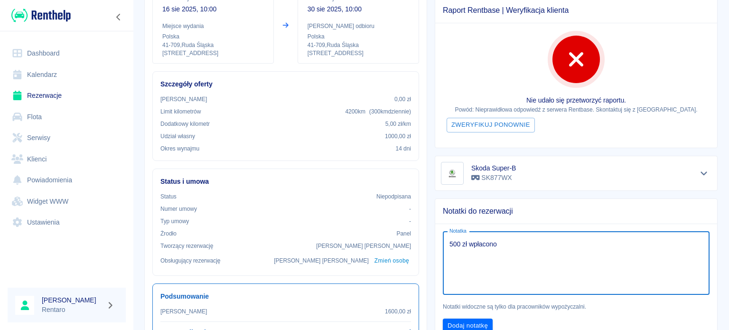
scroll to position [285, 0]
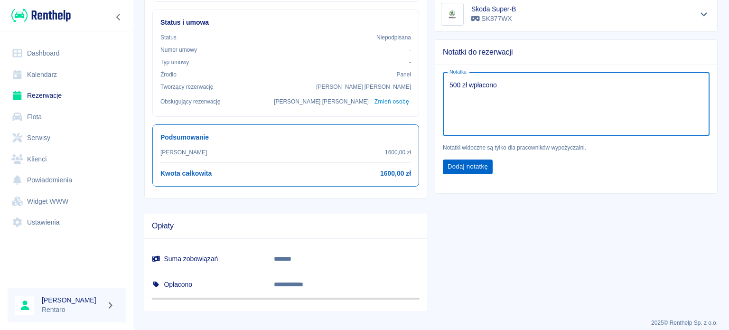
type textarea "500 zł wpłacono"
click at [478, 160] on button "Dodaj notatkę" at bounding box center [468, 167] width 50 height 15
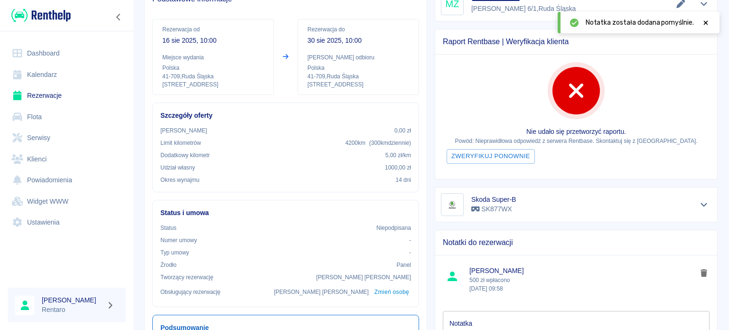
scroll to position [0, 0]
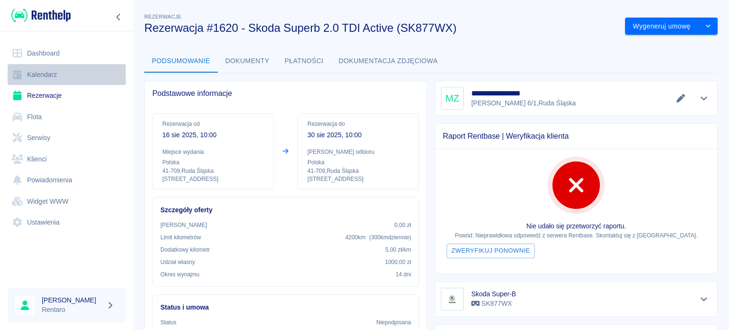
click at [29, 78] on link "Kalendarz" at bounding box center [67, 74] width 118 height 21
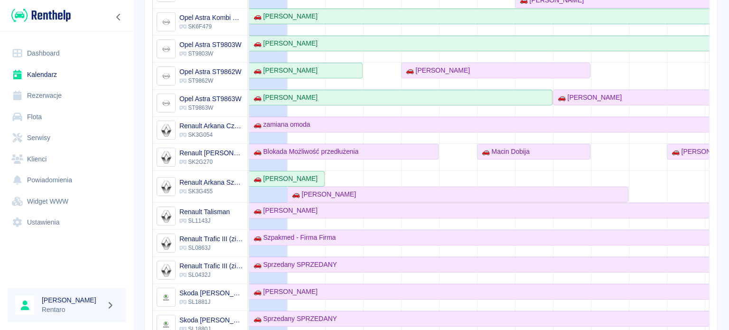
scroll to position [205, 0]
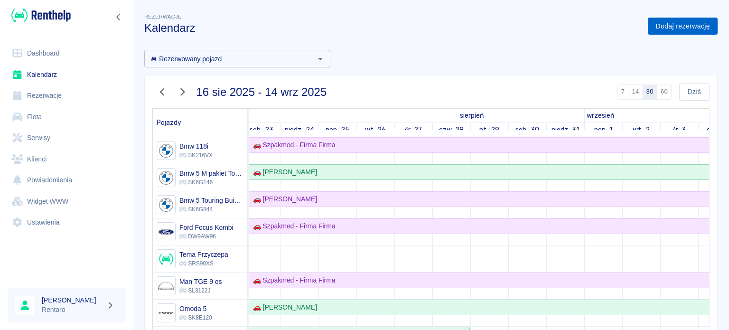
click at [679, 31] on link "Dodaj rezerwację" at bounding box center [683, 27] width 70 height 18
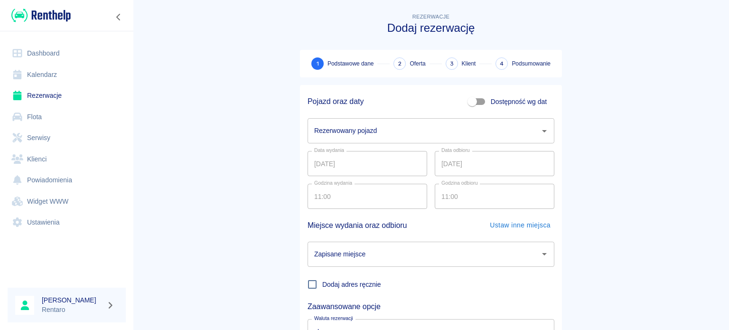
click at [367, 134] on input "Rezerwowany pojazd" at bounding box center [424, 130] width 224 height 17
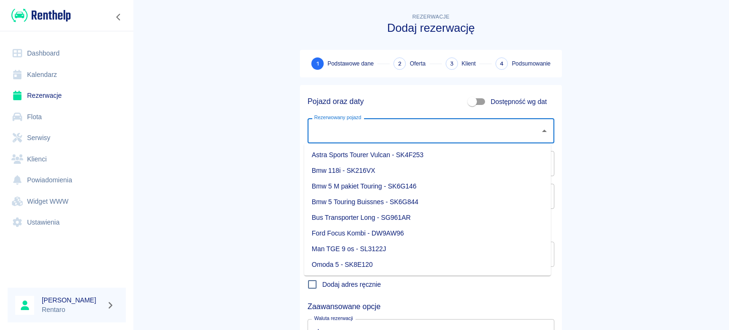
click at [468, 102] on input "Dostępność wg dat" at bounding box center [472, 102] width 54 height 18
checkbox input "true"
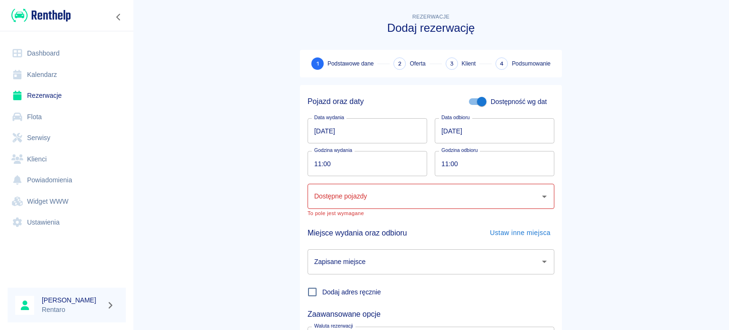
click at [329, 132] on input "[DATE]" at bounding box center [368, 130] width 120 height 25
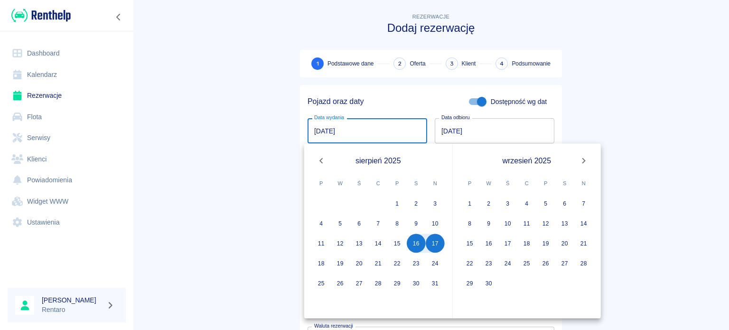
click at [316, 133] on input "[DATE]" at bounding box center [368, 130] width 120 height 25
click at [403, 286] on button "29" at bounding box center [397, 283] width 19 height 19
type input "[DATE]"
type input "DD.MM.YYYY"
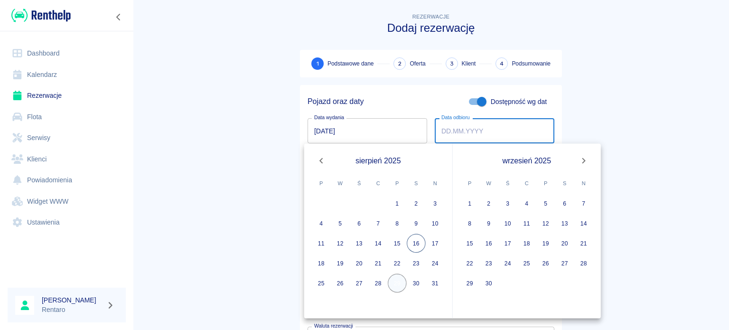
click at [399, 286] on button "29" at bounding box center [397, 283] width 19 height 19
type input "[DATE]"
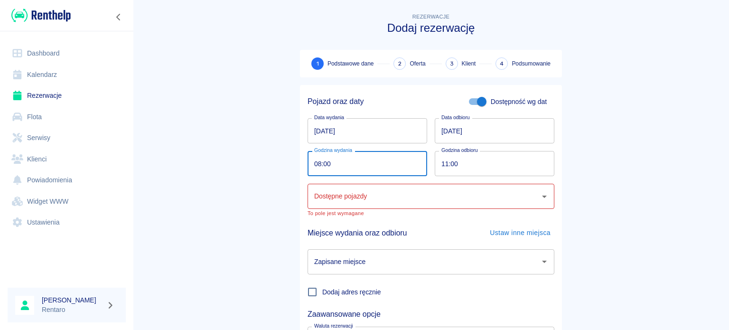
type input "08:00"
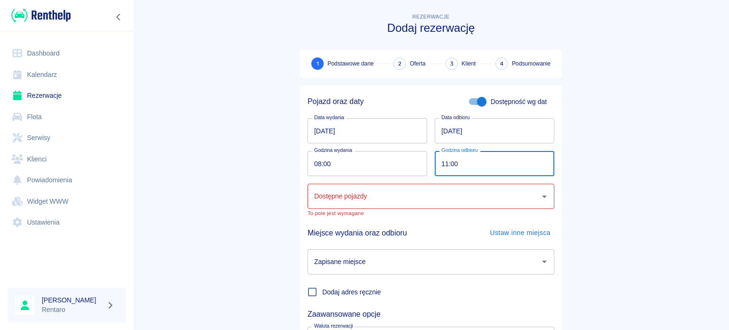
click at [441, 135] on input "[DATE]" at bounding box center [495, 130] width 120 height 25
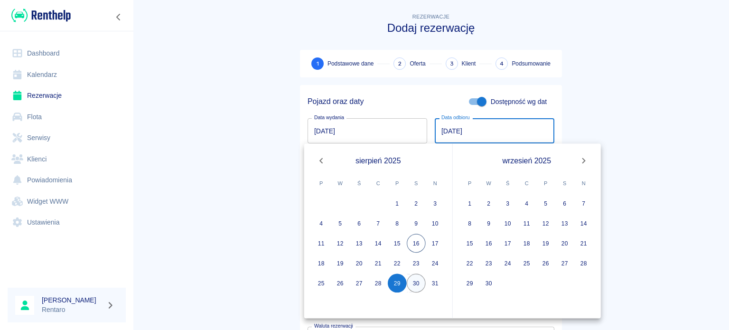
click at [413, 284] on button "30" at bounding box center [416, 283] width 19 height 19
type input "[DATE]"
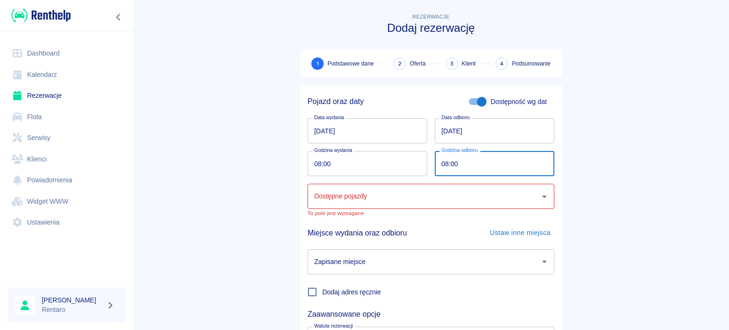
type input "08:00"
click at [406, 205] on input "Dostępne pojazdy" at bounding box center [424, 196] width 224 height 17
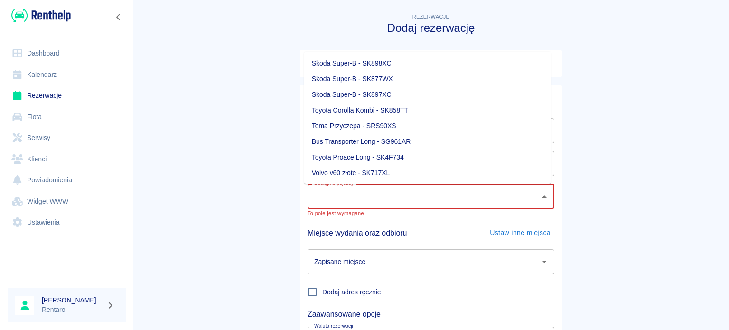
click at [403, 78] on li "Skoda Super-B - SK877WX" at bounding box center [427, 79] width 247 height 16
type input "Skoda Super-B - SK877WX"
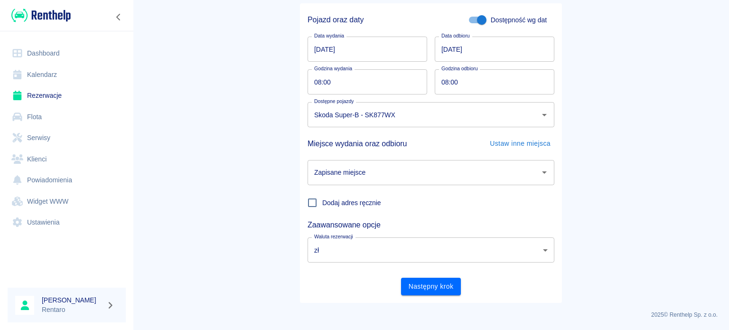
click at [400, 155] on div "Zapisane miejsce Zapisane miejsce" at bounding box center [427, 168] width 254 height 33
click at [396, 165] on input "Zapisane miejsce" at bounding box center [424, 172] width 224 height 17
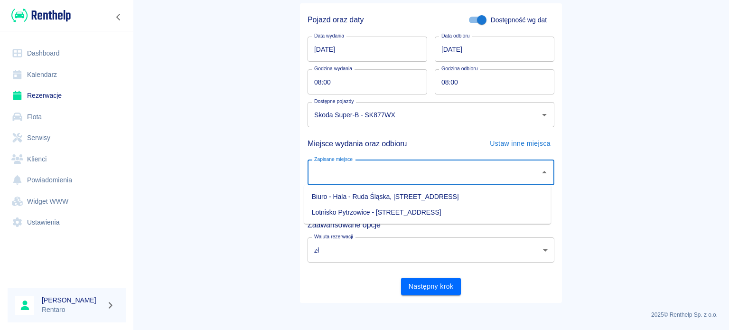
click at [388, 191] on li "Biuro - Hala - Ruda Śląska, [STREET_ADDRESS]" at bounding box center [427, 197] width 247 height 16
type input "Biuro - Hala - Ruda Śląska, [STREET_ADDRESS]"
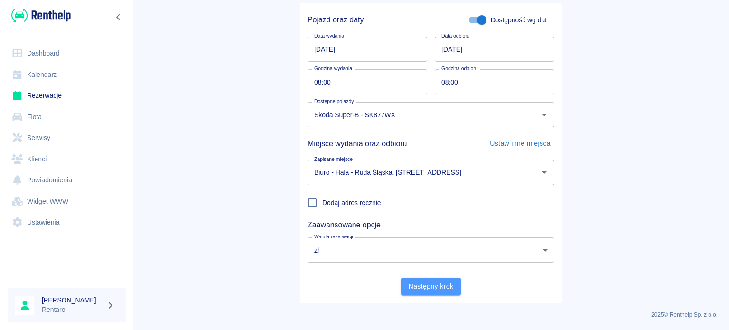
click at [407, 291] on button "Następny krok" at bounding box center [431, 287] width 60 height 18
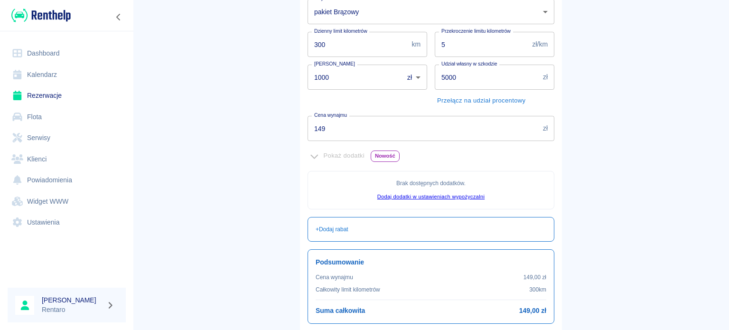
scroll to position [217, 0]
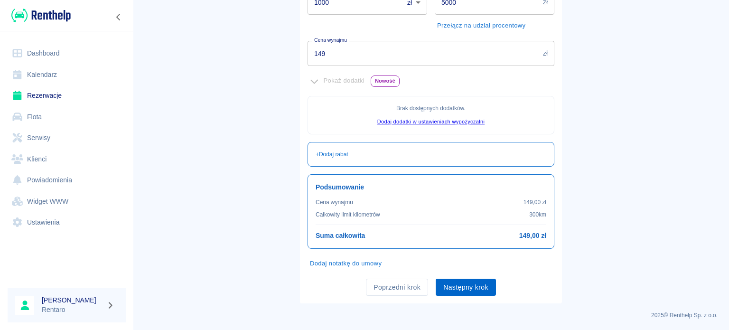
click at [449, 288] on button "Następny krok" at bounding box center [466, 288] width 60 height 18
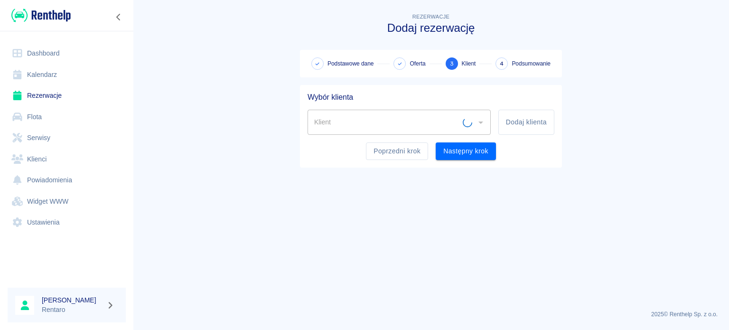
scroll to position [0, 0]
click at [370, 127] on input "Klient" at bounding box center [392, 122] width 160 height 17
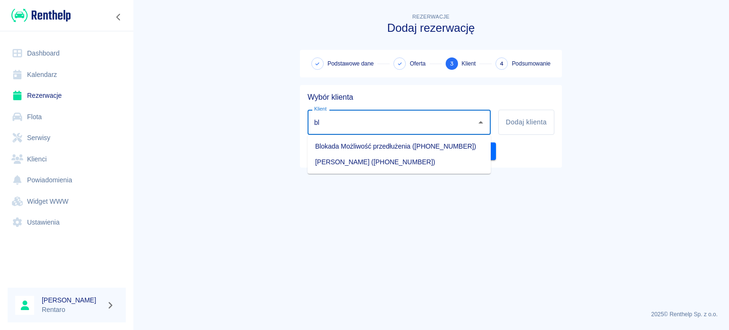
click at [367, 142] on li "Blokada Możliwość przedłużenia ([PHONE_NUMBER])" at bounding box center [399, 147] width 183 height 16
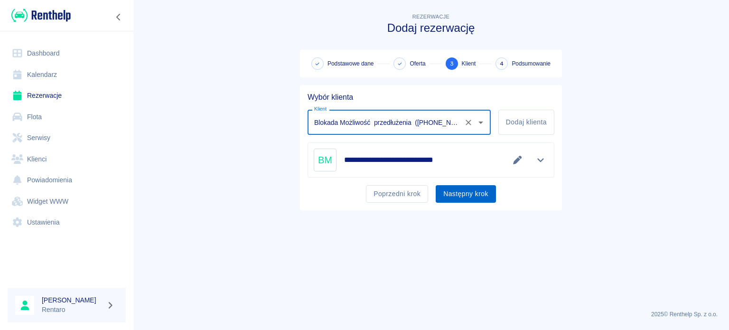
type input "Blokada Możliwość przedłużenia ([PHONE_NUMBER])"
click at [449, 192] on button "Następny krok" at bounding box center [466, 194] width 60 height 18
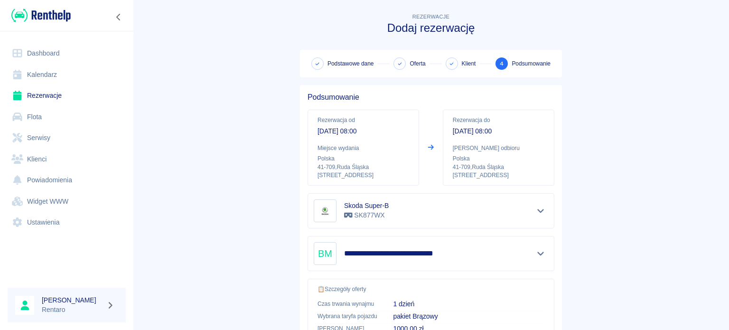
scroll to position [180, 0]
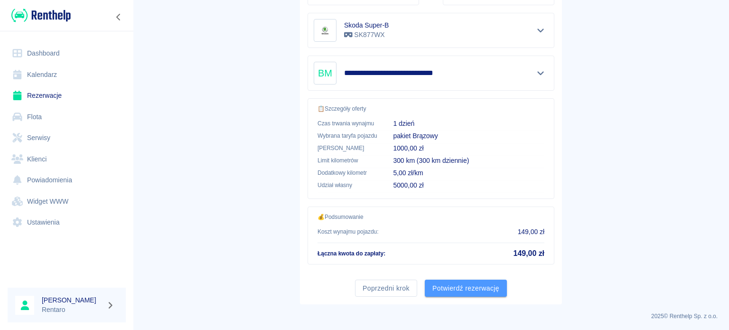
click at [450, 292] on button "Potwierdź rezerwację" at bounding box center [466, 289] width 82 height 18
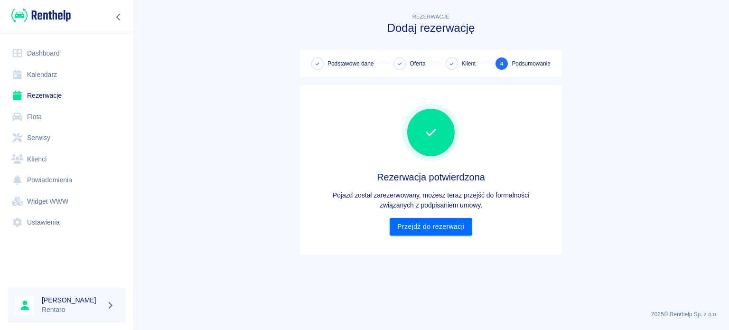
scroll to position [0, 0]
click at [457, 233] on link "Przejdź do rezerwacji" at bounding box center [431, 227] width 82 height 18
